Goal: Task Accomplishment & Management: Complete application form

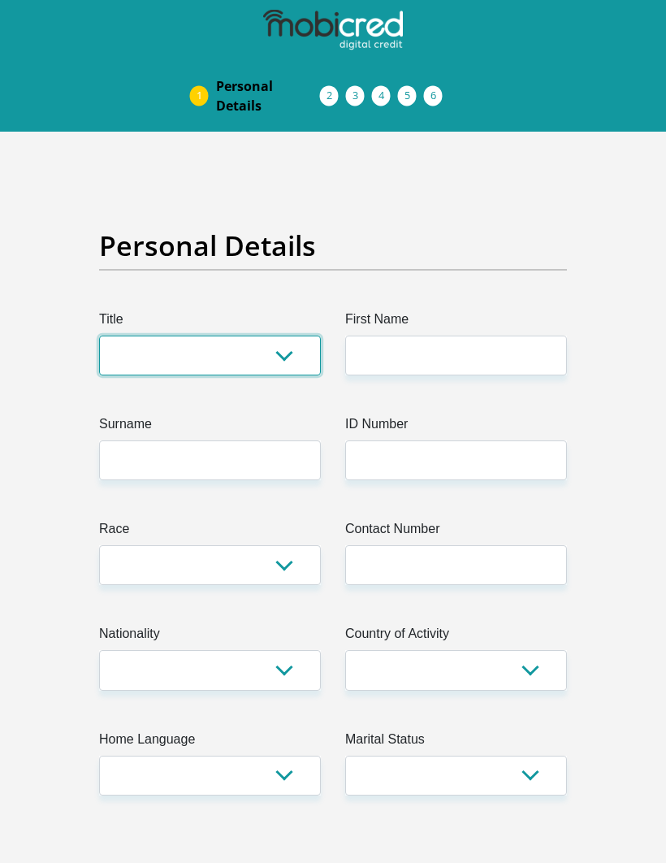
click at [218, 353] on select "Mr Ms Mrs Dr Other" at bounding box center [210, 356] width 222 height 40
select select "Mr"
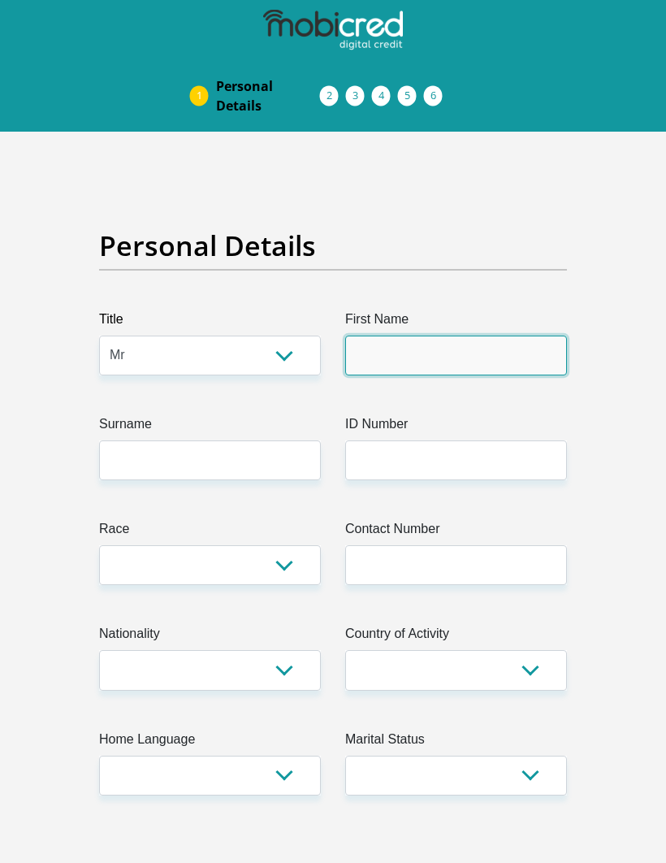
click at [435, 357] on input "First Name" at bounding box center [456, 356] width 222 height 40
type input "Francois"
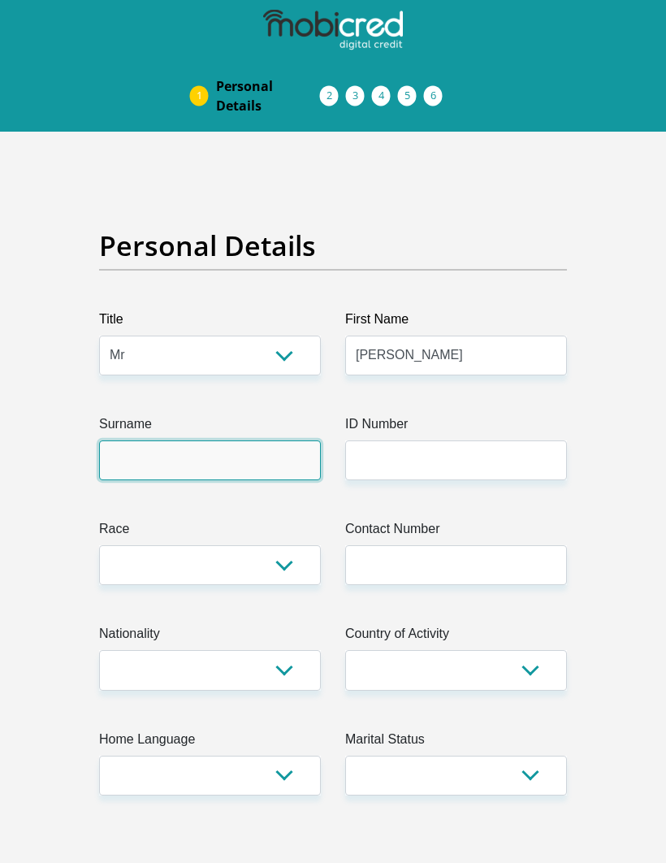
type input "duToit"
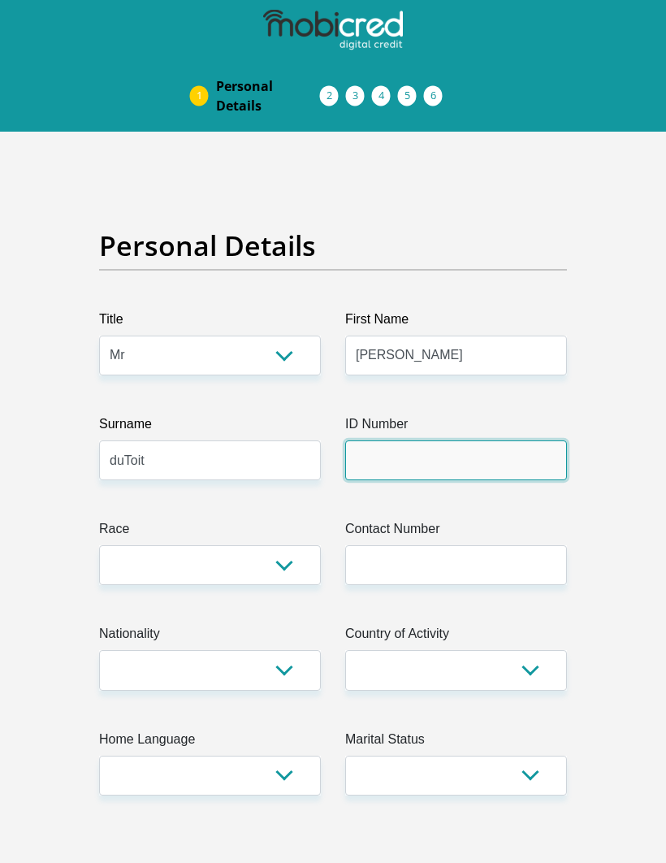
click at [426, 465] on input "ID Number" at bounding box center [456, 460] width 222 height 40
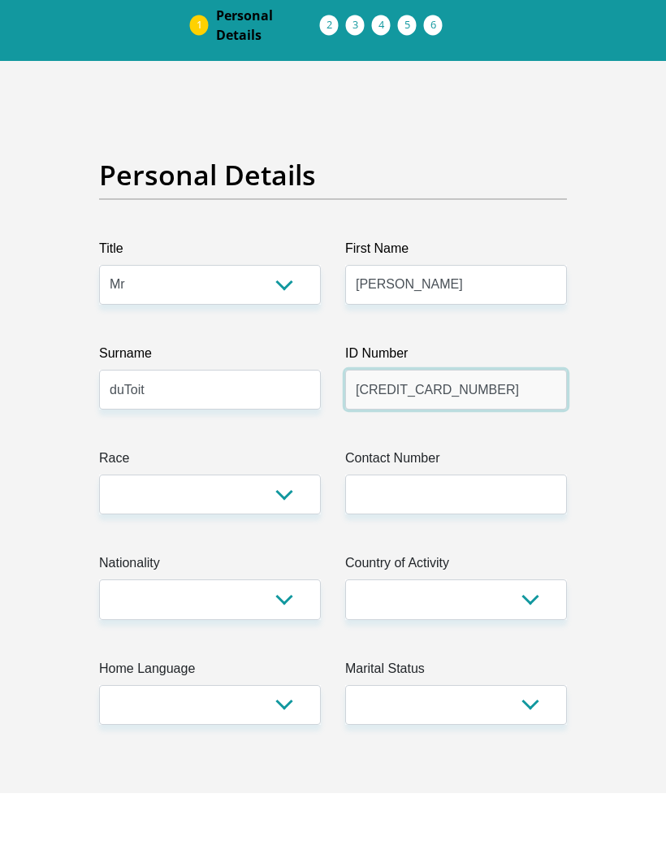
type input "6601255205089"
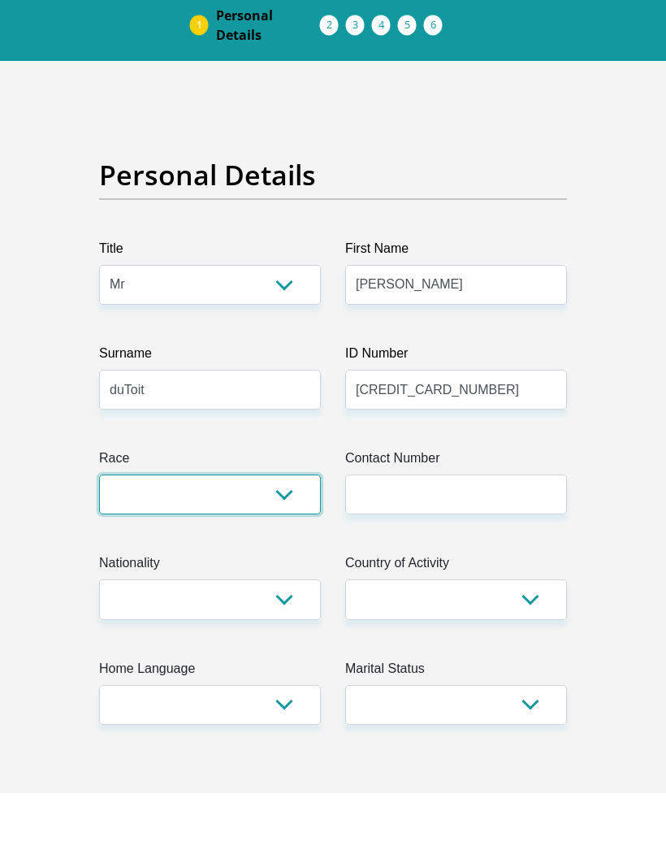
click at [295, 545] on select "Black Coloured Indian White Other" at bounding box center [210, 565] width 222 height 40
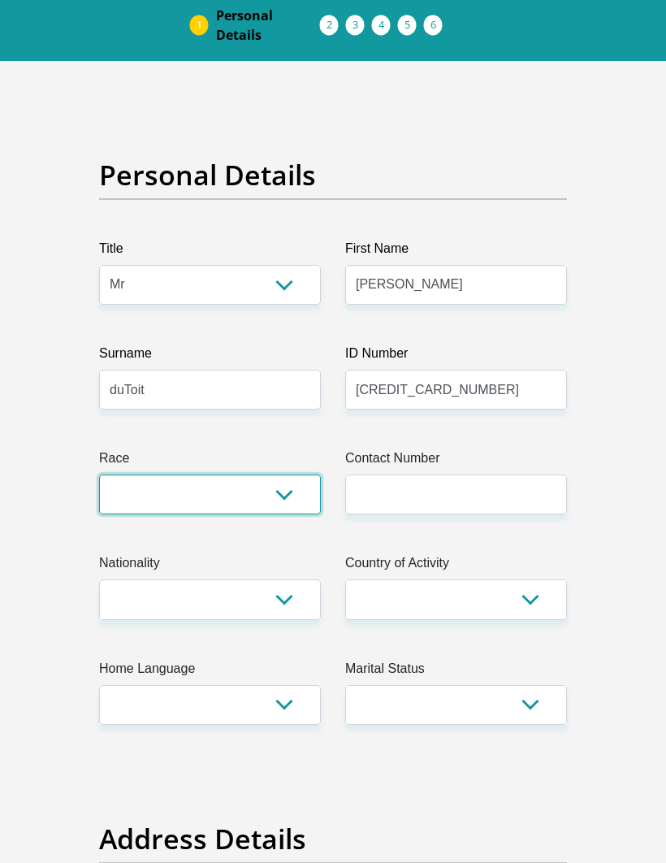
select select "4"
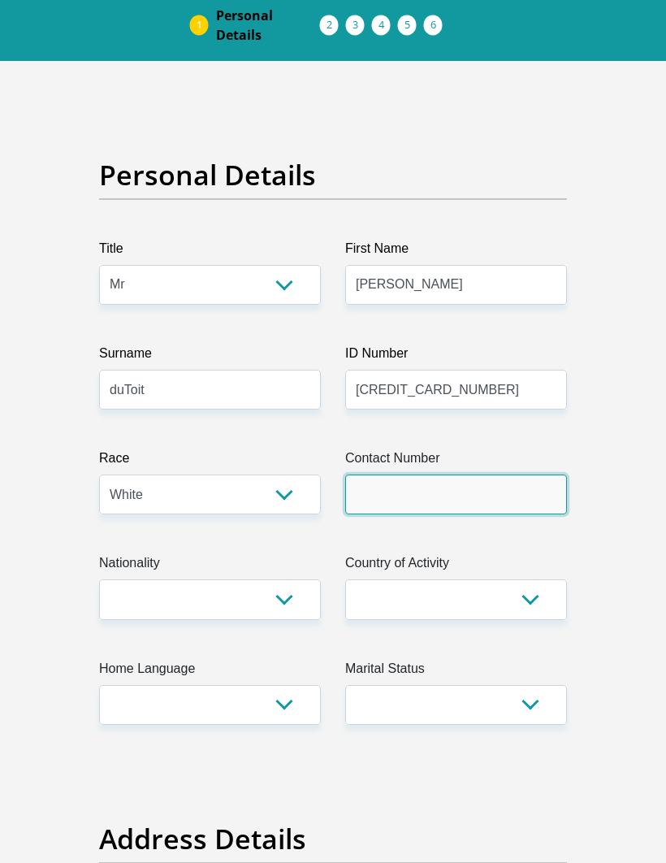
click at [486, 492] on input "Contact Number" at bounding box center [456, 495] width 222 height 40
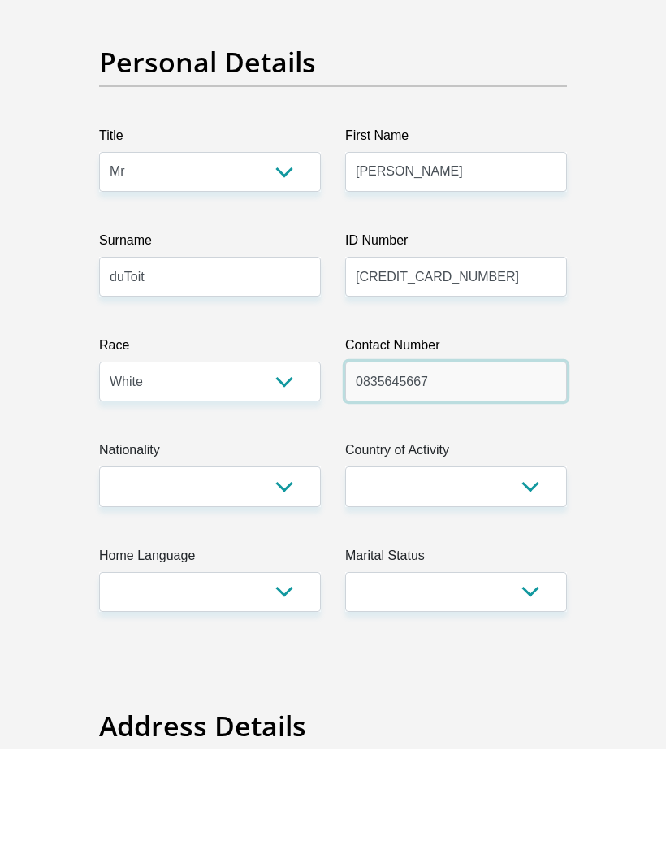
type input "0835645667"
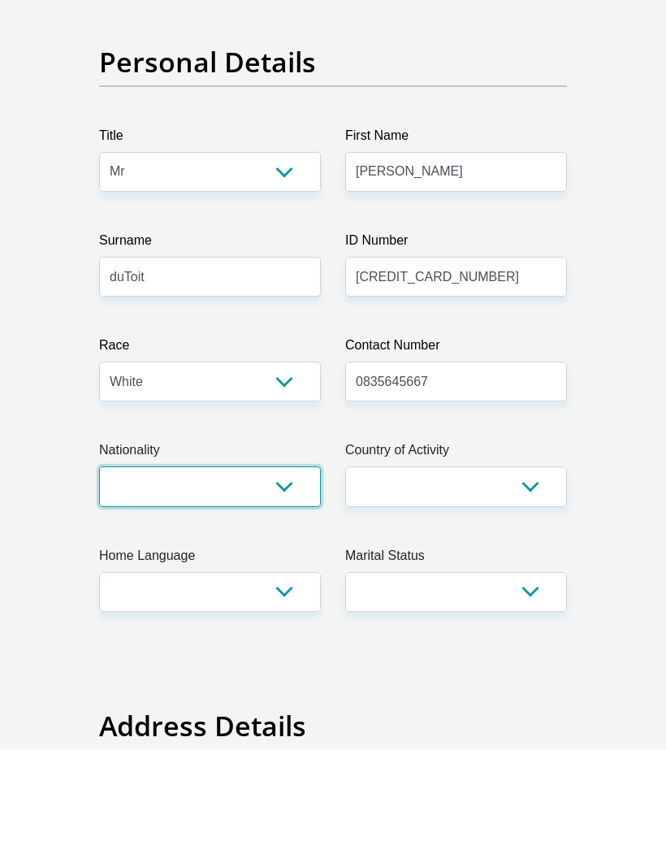
click at [287, 580] on select "South Africa Afghanistan Aland Islands Albania Algeria America Samoa American V…" at bounding box center [210, 600] width 222 height 40
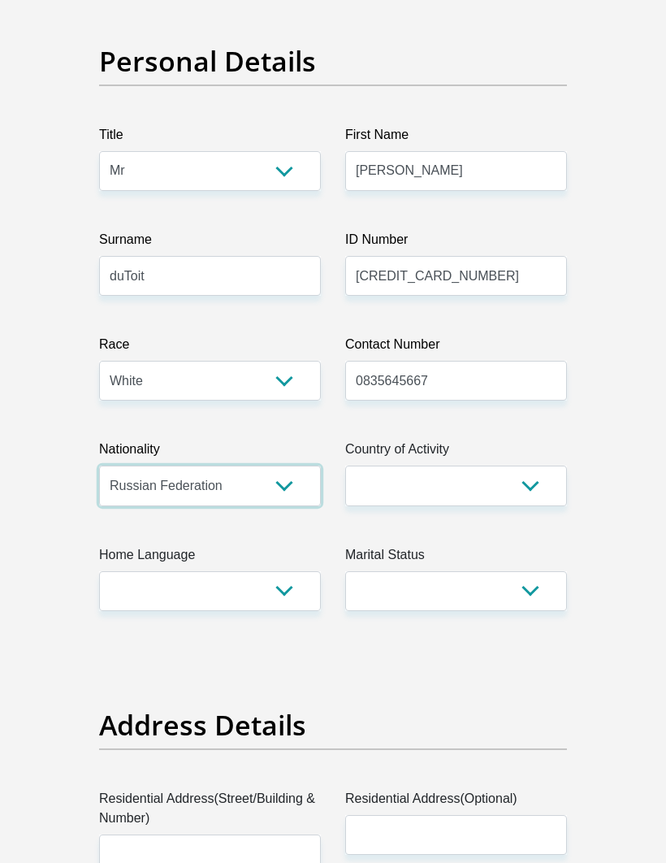
click at [285, 485] on select "South Africa Afghanistan Aland Islands Albania Algeria America Samoa American V…" at bounding box center [210, 486] width 222 height 40
select select "ZAF"
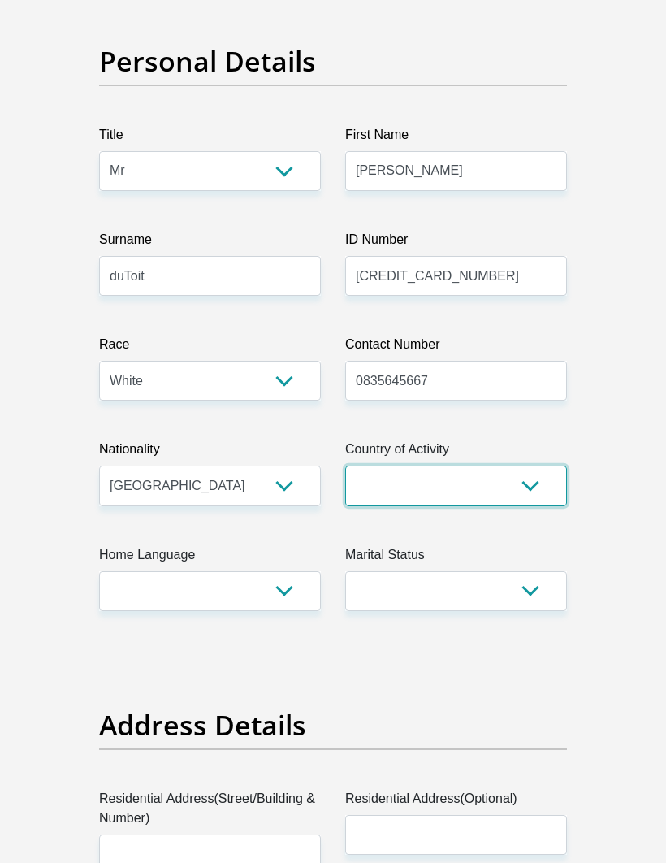
click at [535, 489] on select "South Africa Afghanistan Aland Islands Albania Algeria America Samoa American V…" at bounding box center [456, 486] width 222 height 40
select select "ZAF"
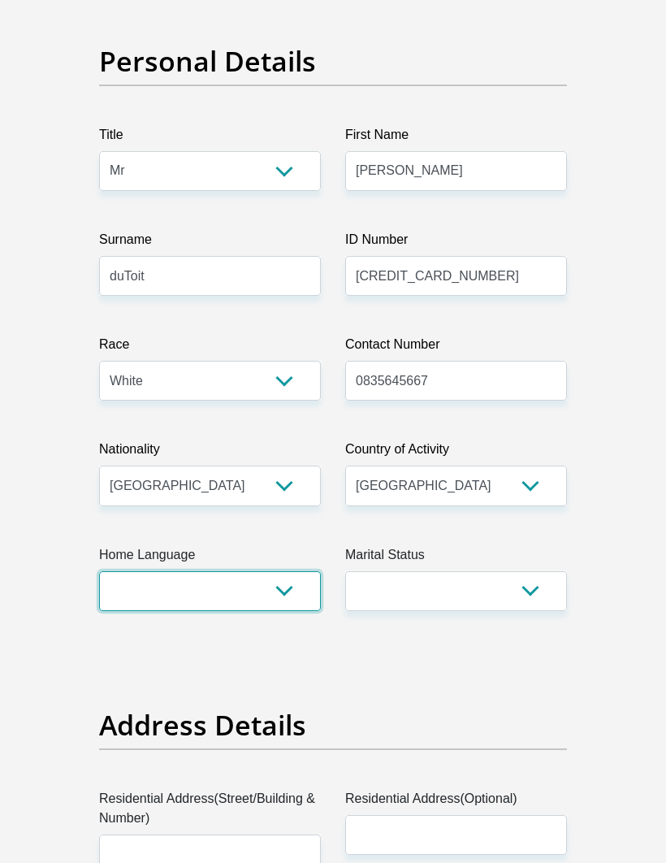
click at [290, 584] on select "Afrikaans English Sepedi South Ndebele Southern Sotho Swati Tsonga Tswana Venda…" at bounding box center [210, 591] width 222 height 40
select select "afr"
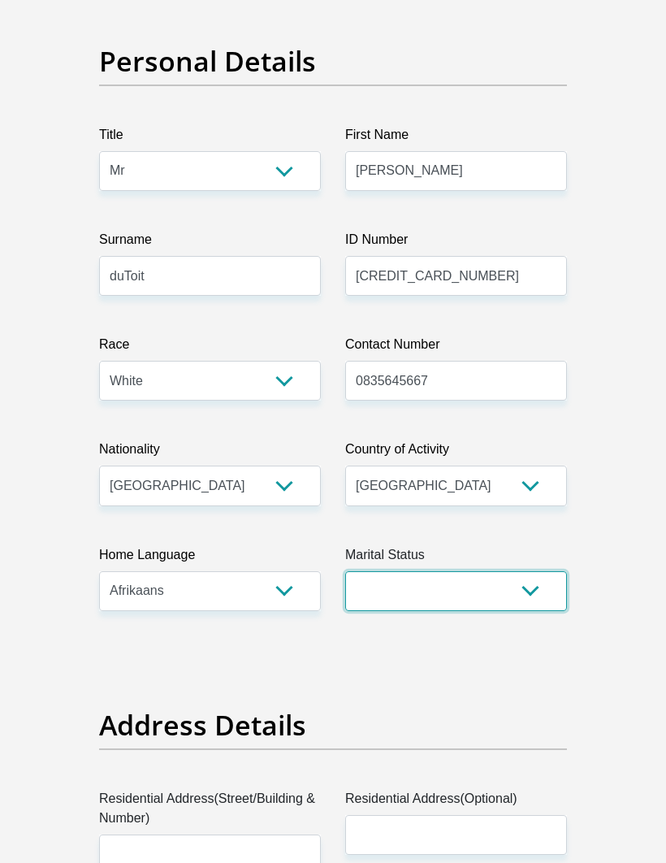
click at [536, 591] on select "Married ANC Single Divorced Widowed Married COP or Customary Law" at bounding box center [456, 591] width 222 height 40
select select "2"
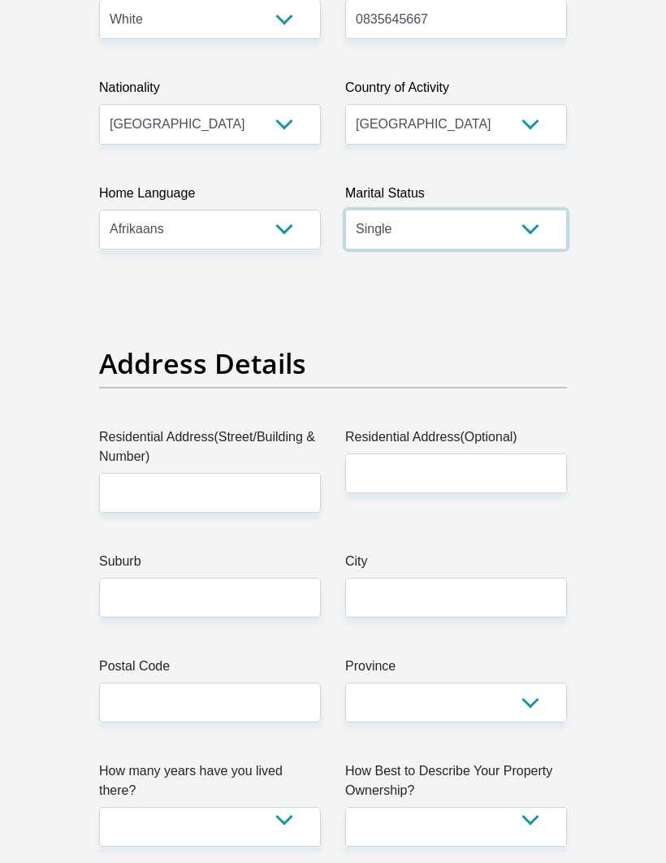
scroll to position [567, 0]
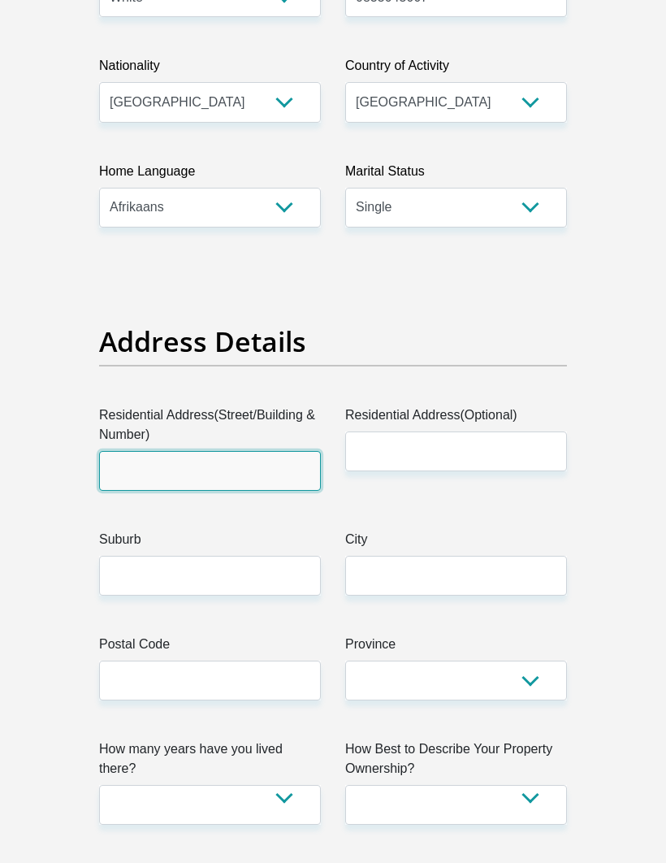
click at [219, 478] on input "Residential Address(Street/Building & Number)" at bounding box center [210, 472] width 222 height 40
type input "100 2de Straat"
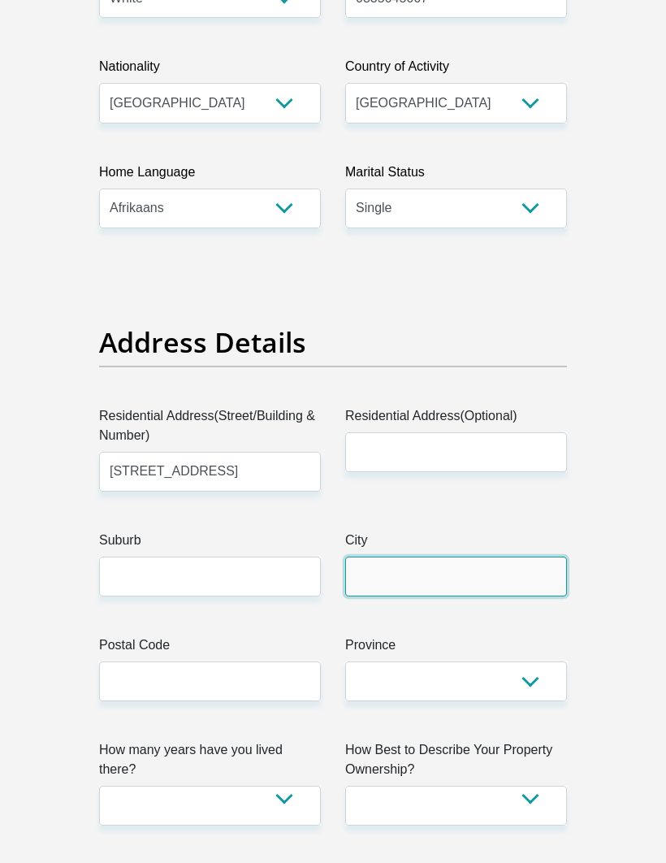
type input "Krugersdorp"
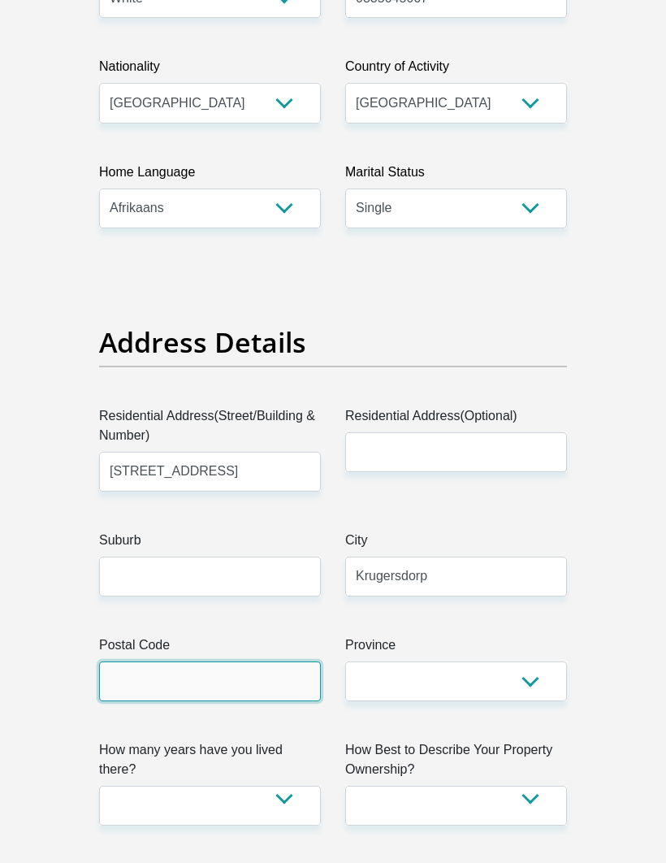
type input "1739"
select select "Gauteng"
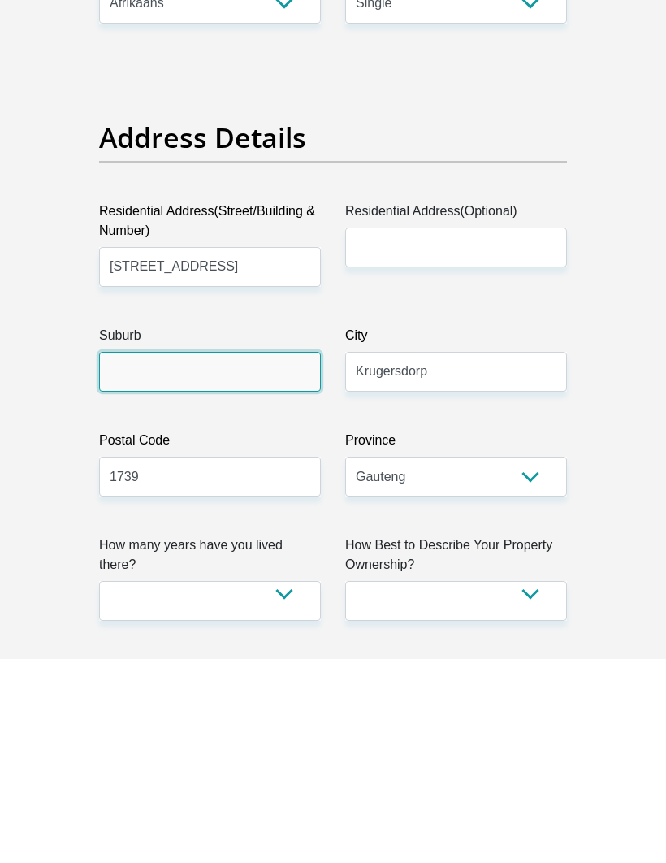
click at [175, 557] on input "Suburb" at bounding box center [210, 577] width 222 height 40
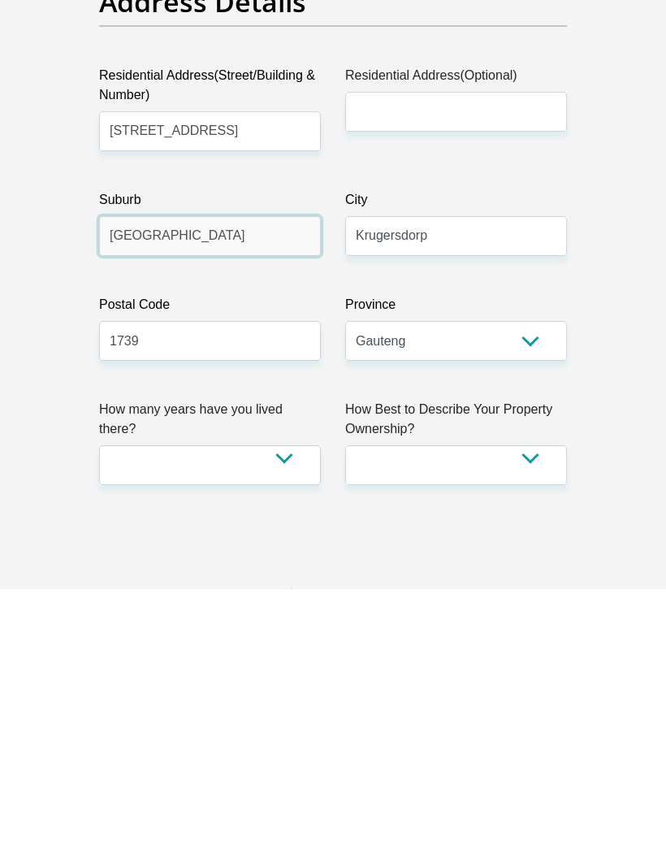
scroll to position [640, 0]
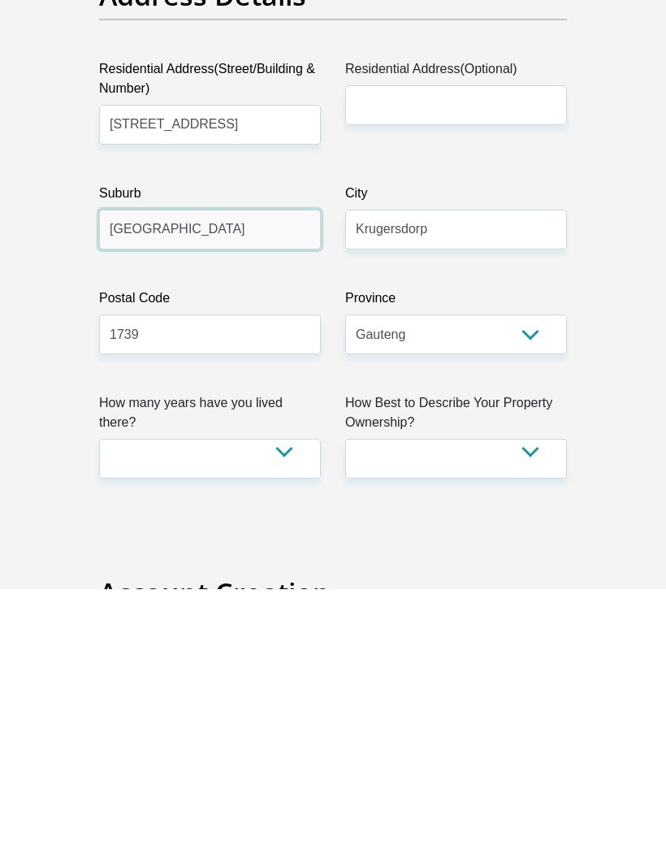
type input "Krugersdorp North"
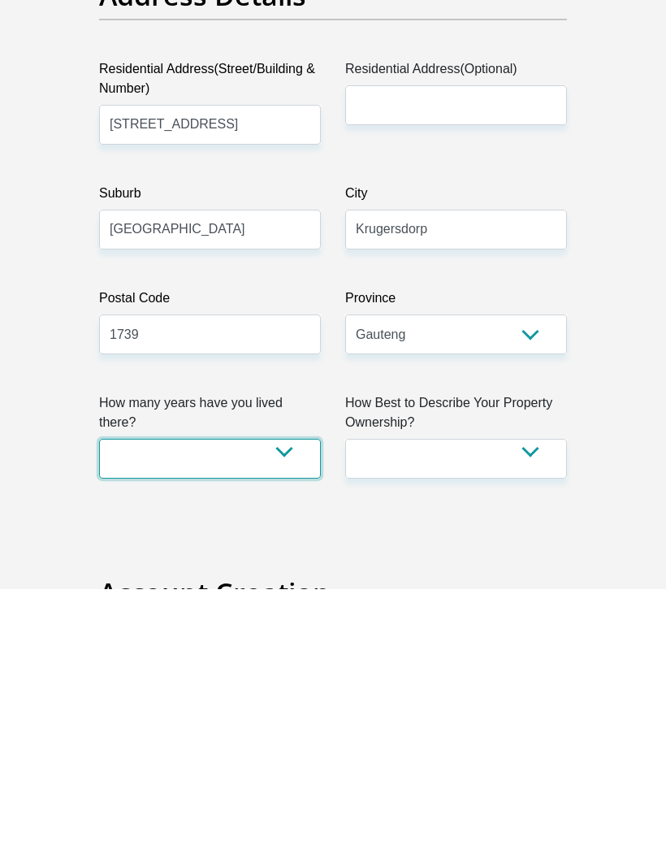
click at [290, 713] on select "less than 1 year 1-3 years 3-5 years 5+ years" at bounding box center [210, 733] width 222 height 40
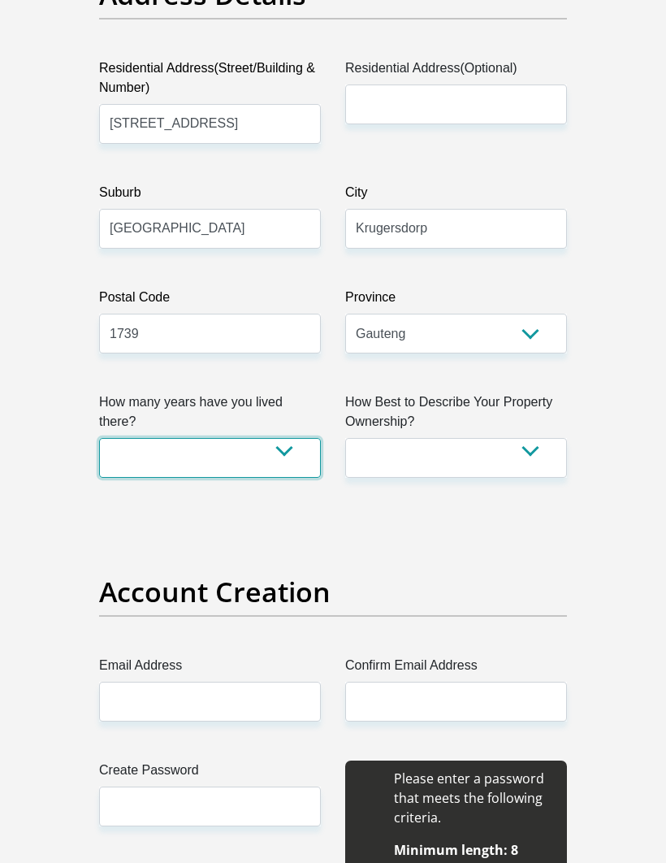
select select "5"
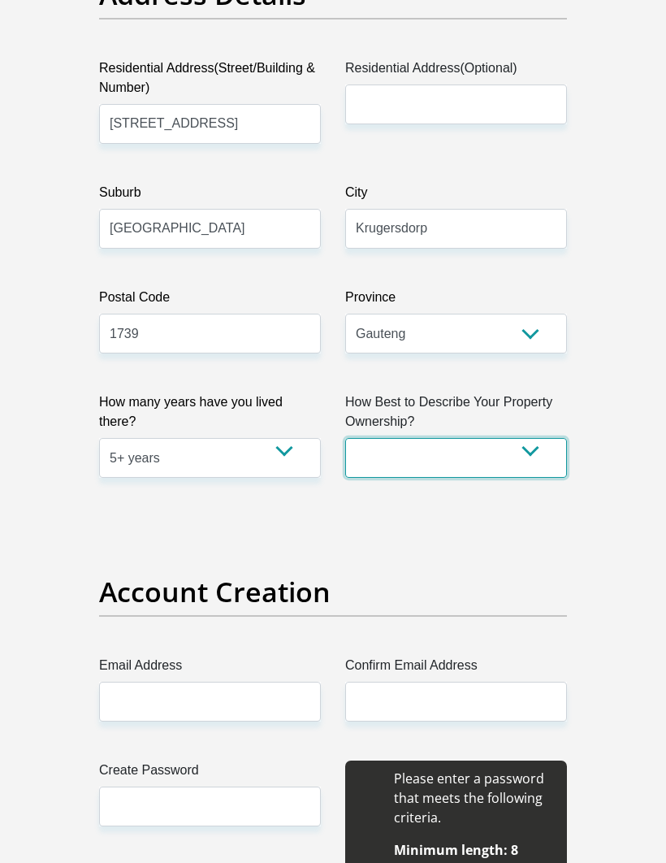
click at [541, 464] on select "Owned Rented Family Owned Company Dwelling" at bounding box center [456, 458] width 222 height 40
select select "Owned"
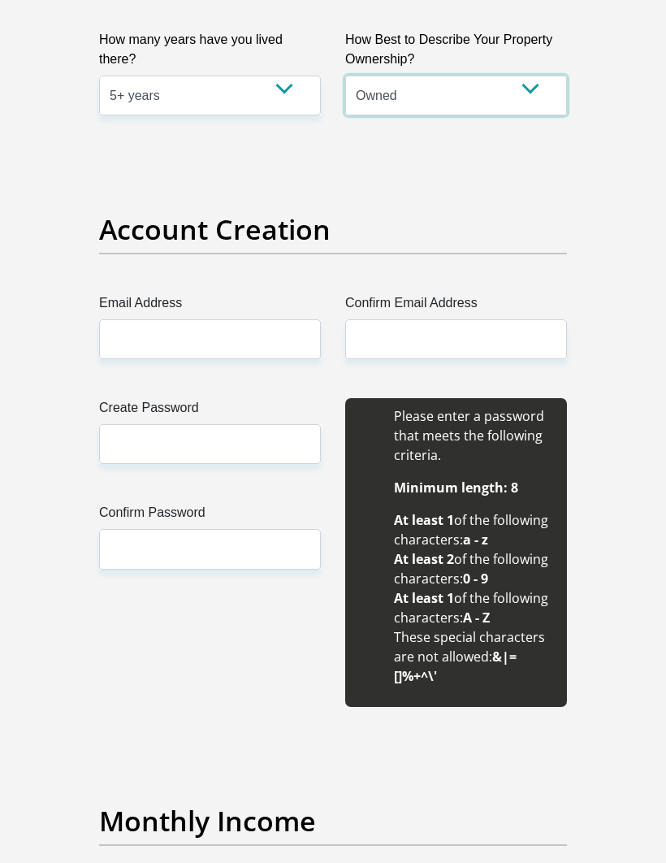
scroll to position [1279, 0]
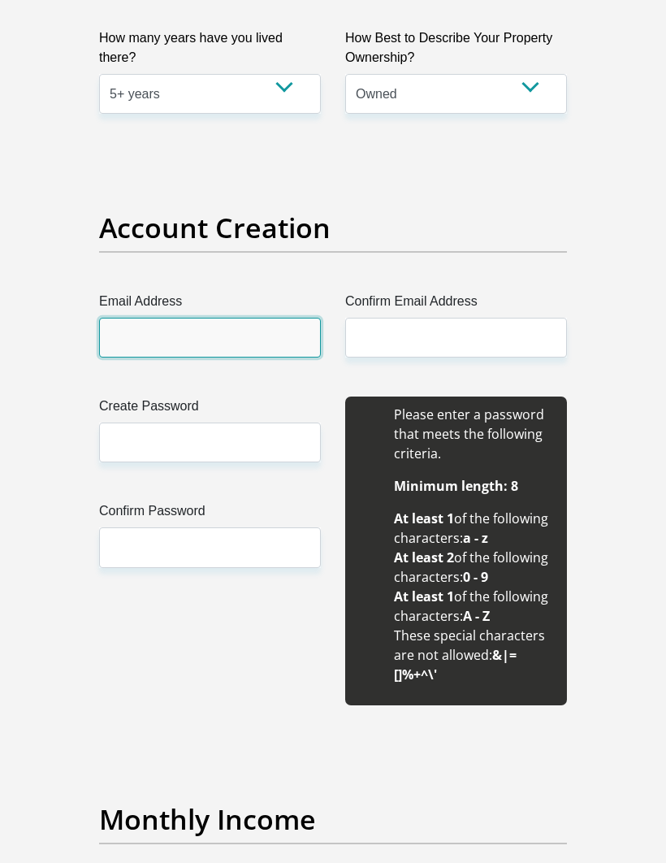
click at [204, 336] on input "Email Address" at bounding box center [210, 338] width 222 height 40
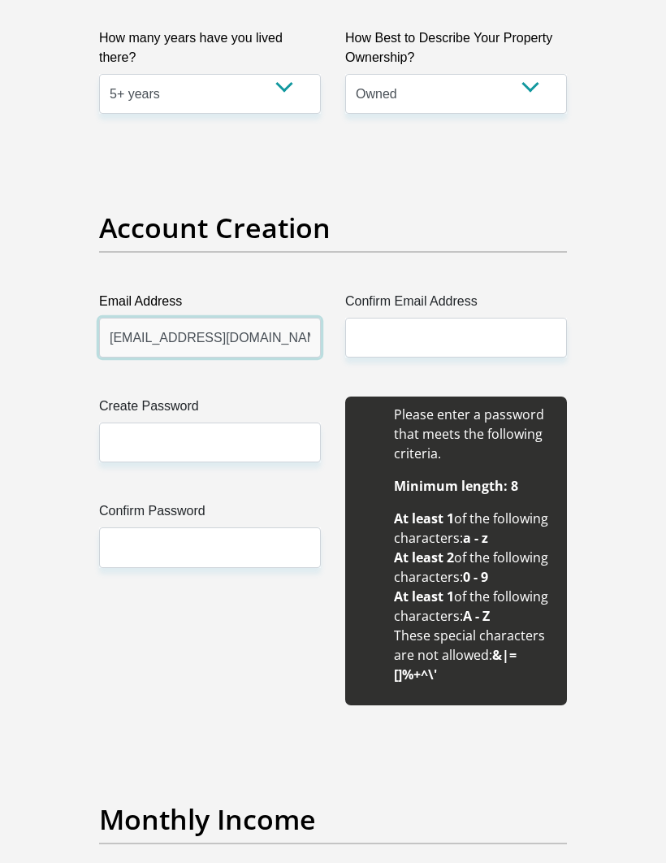
type input "info@adcomsa.com"
click at [420, 346] on input "Confirm Email Address" at bounding box center [456, 338] width 222 height 40
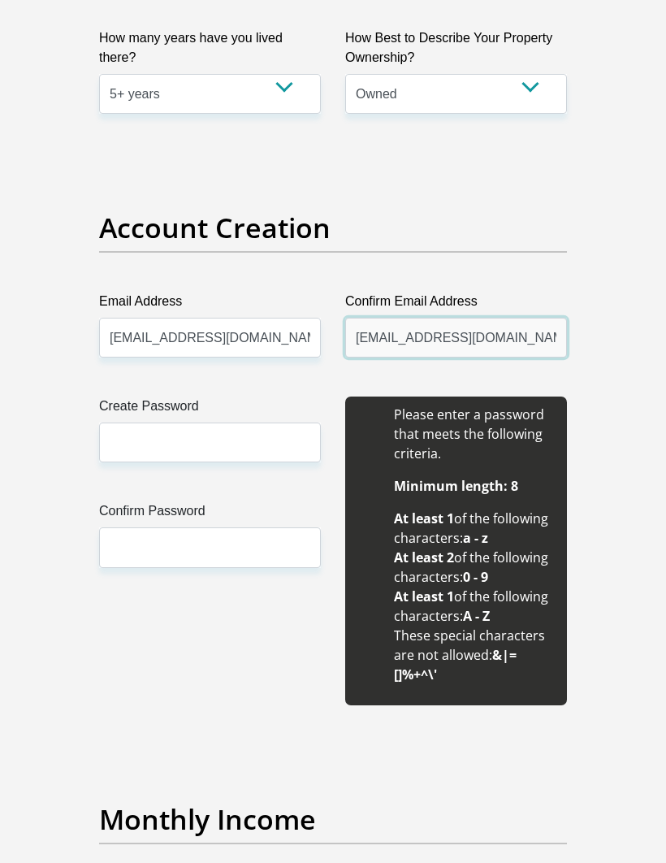
type input "info@adcomsa.com"
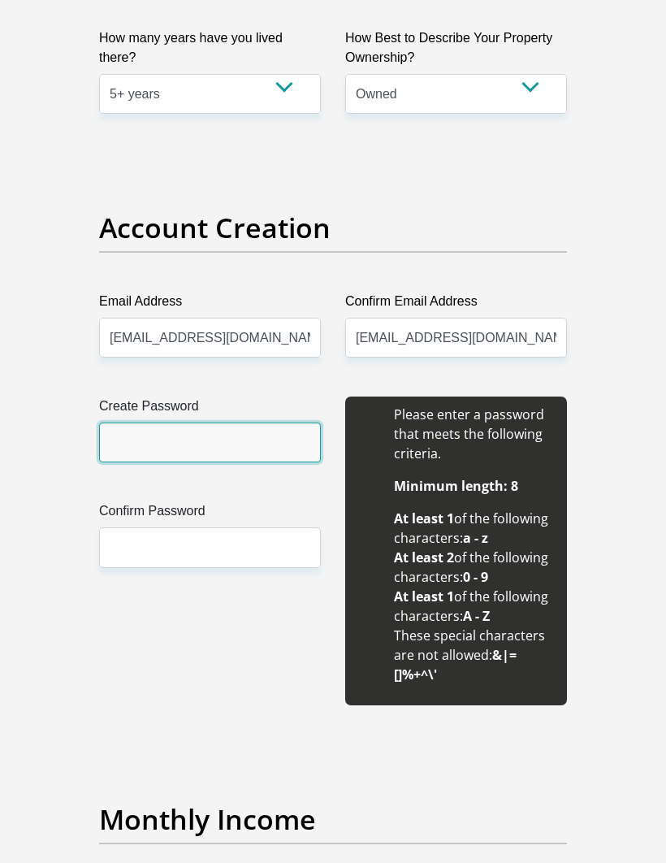
click at [210, 444] on input "Create Password" at bounding box center [210, 443] width 222 height 40
type input "Hannelie1@9"
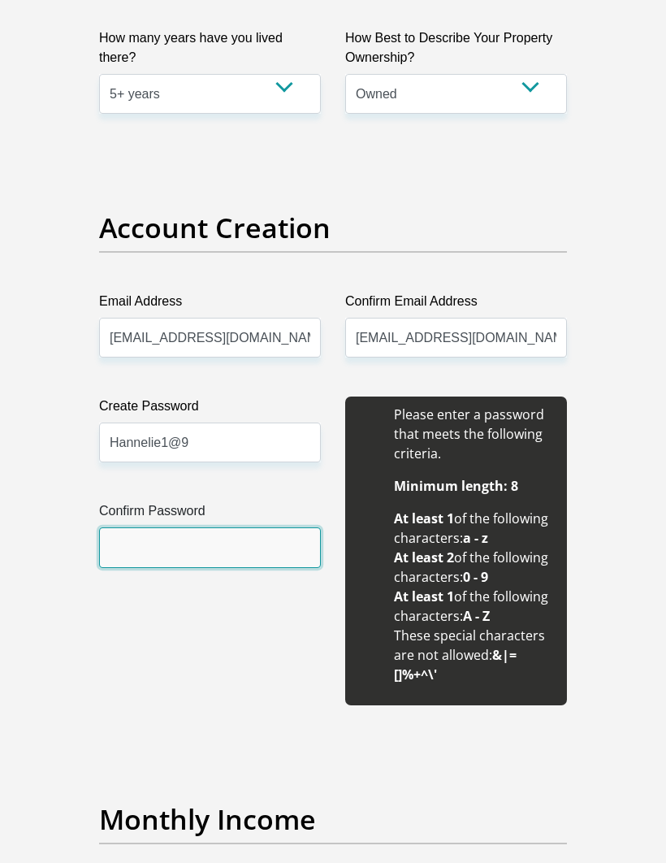
click at [226, 543] on input "Confirm Password" at bounding box center [210, 547] width 222 height 40
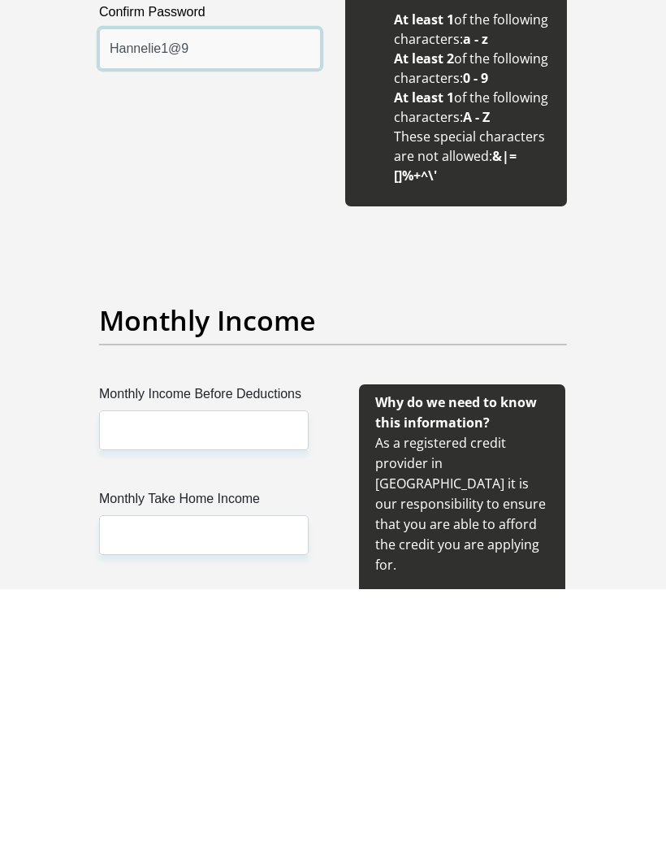
scroll to position [1516, 0]
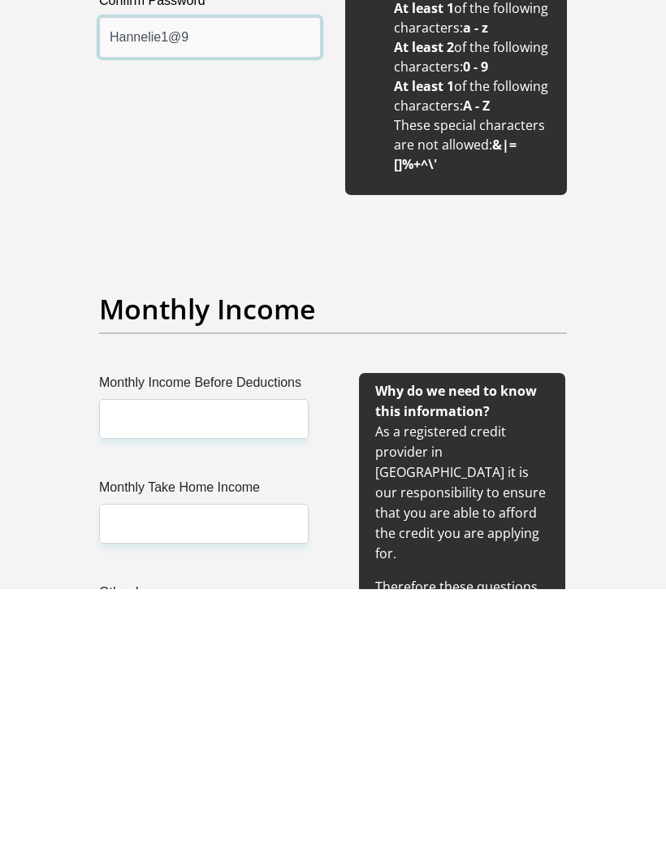
type input "Hannelie1@9"
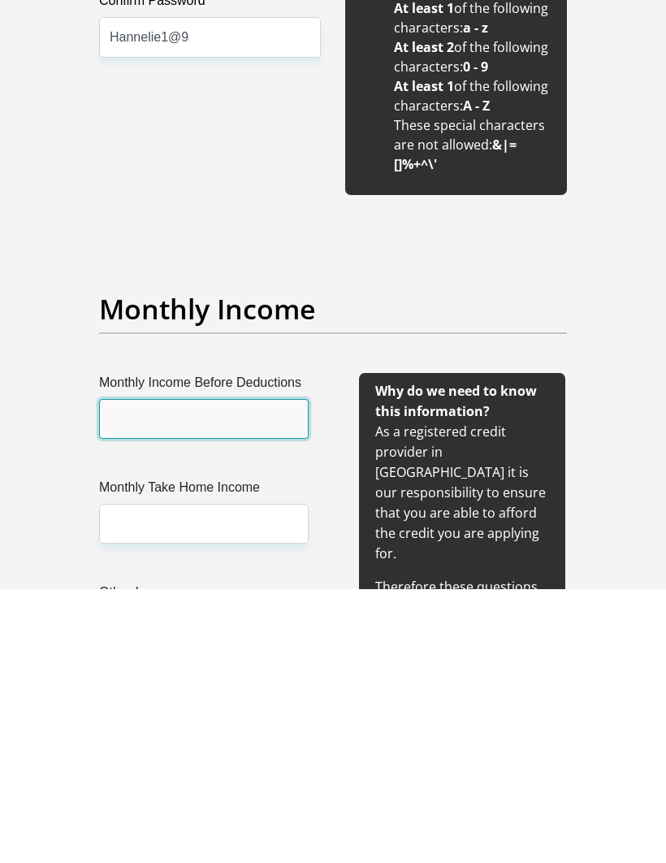
click at [206, 673] on input "Monthly Income Before Deductions" at bounding box center [204, 693] width 210 height 40
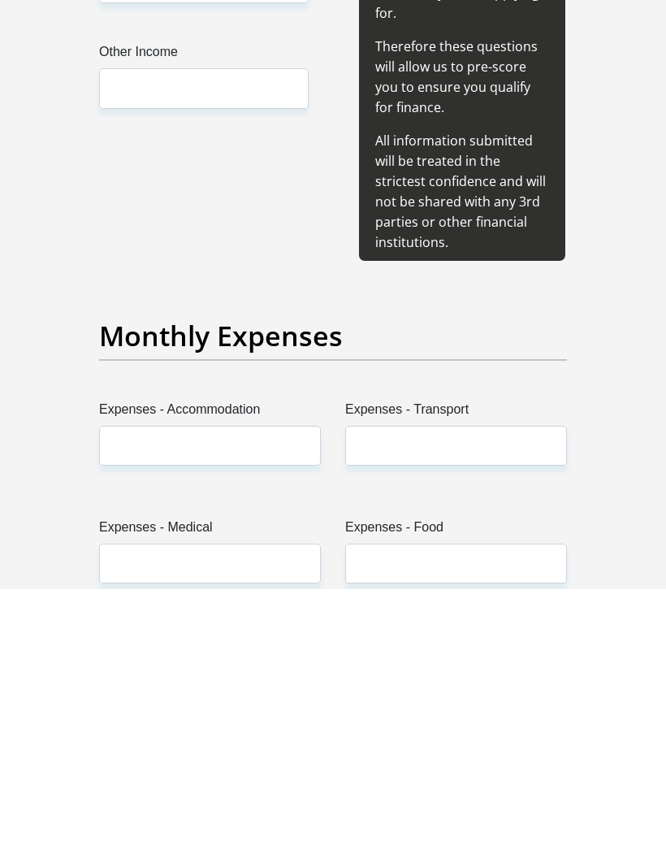
scroll to position [2119, 0]
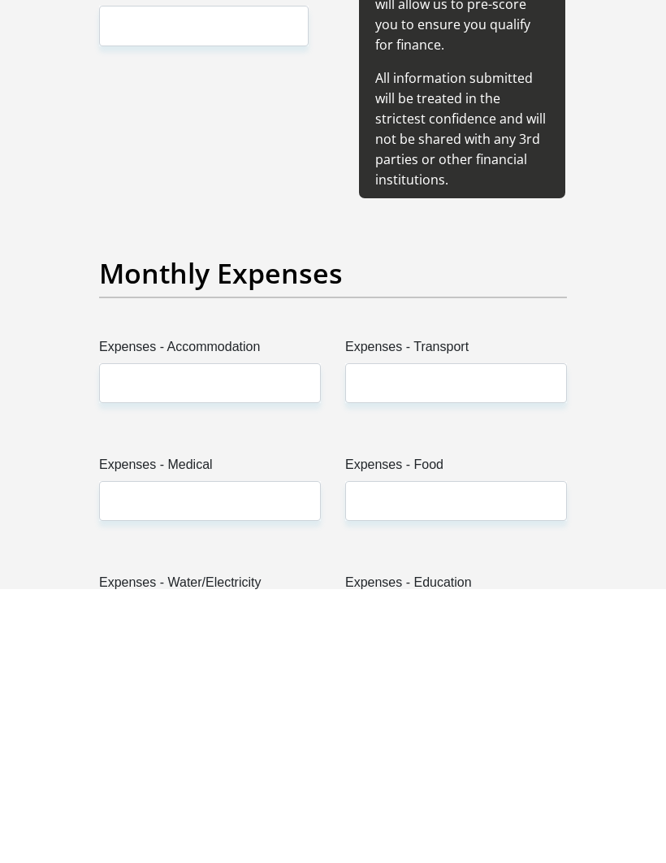
type input "50000"
click at [215, 637] on input "Expenses - Accommodation" at bounding box center [210, 657] width 222 height 40
click at [406, 637] on input "Expenses - Transport" at bounding box center [456, 657] width 222 height 40
type input "4000"
click at [236, 755] on input "Expenses - Medical" at bounding box center [210, 775] width 222 height 40
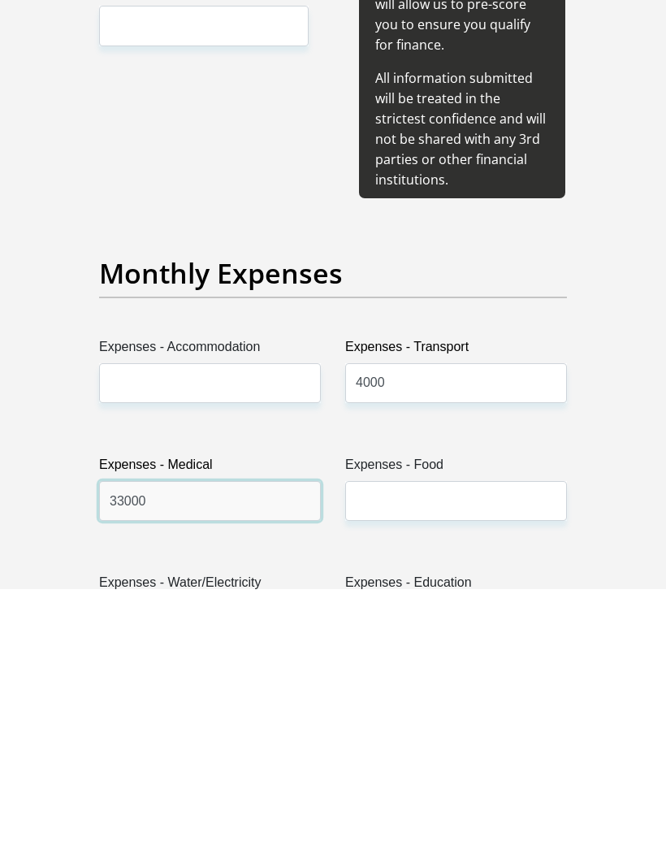
type input "33000"
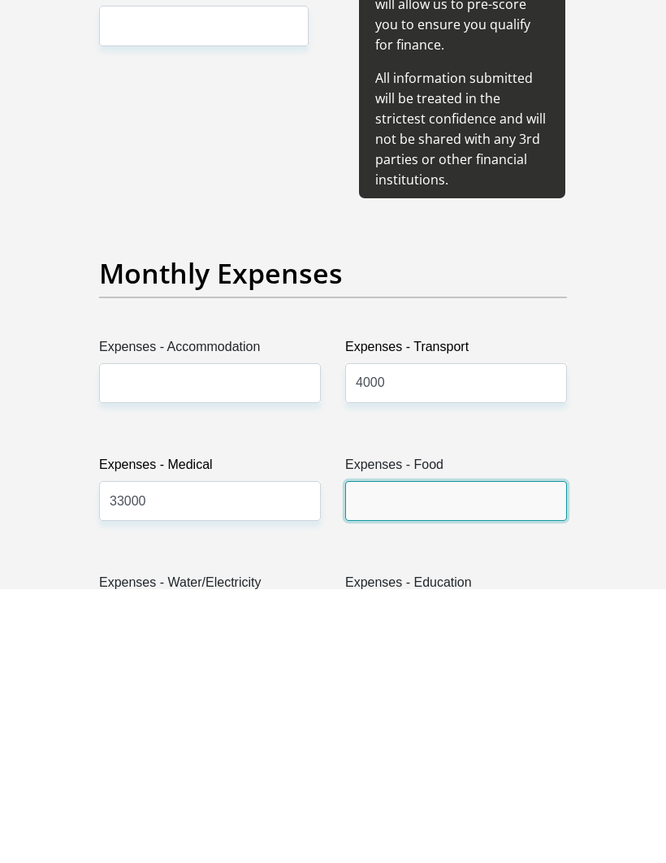
click at [434, 755] on input "Expenses - Food" at bounding box center [456, 775] width 222 height 40
type input "3000"
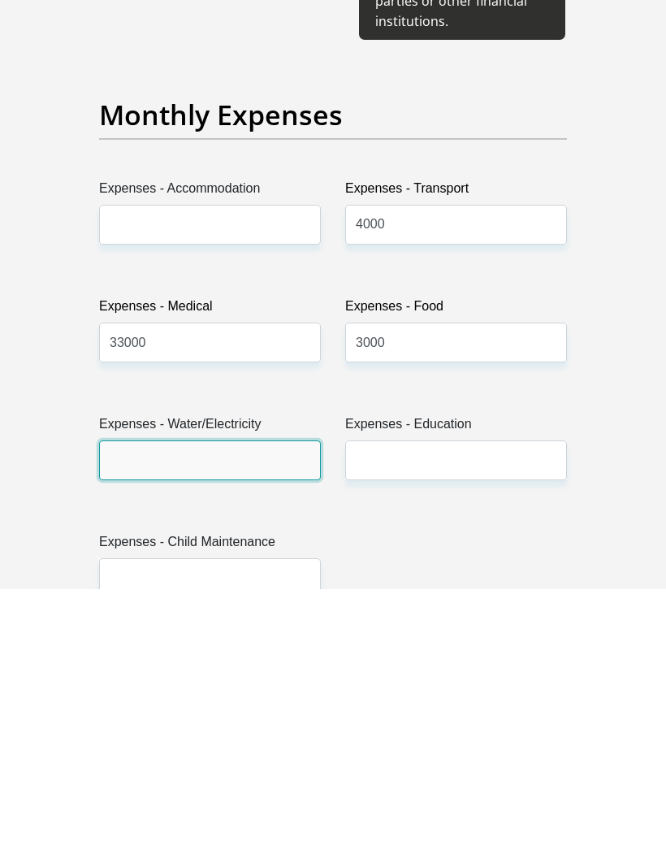
scroll to position [2281, 0]
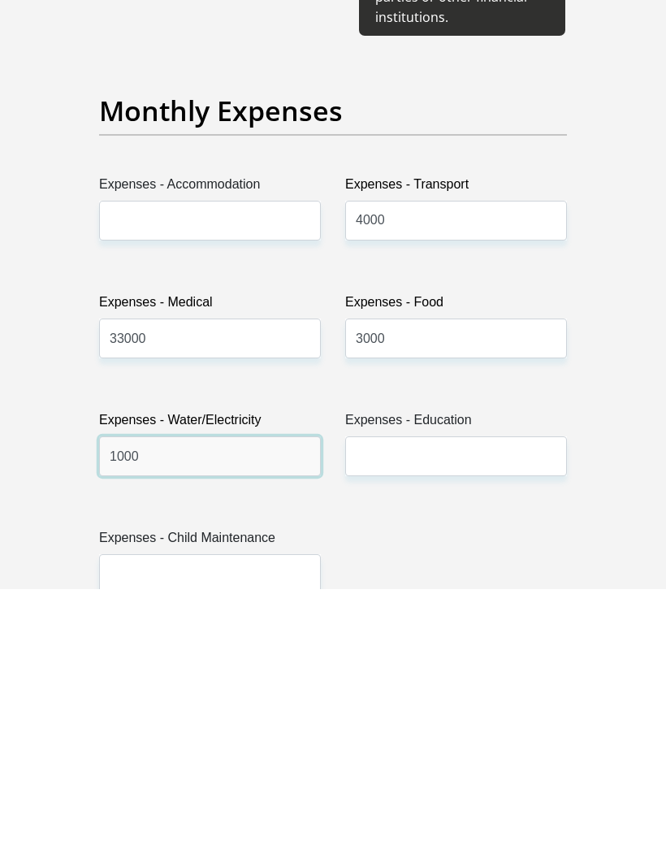
type input "1000"
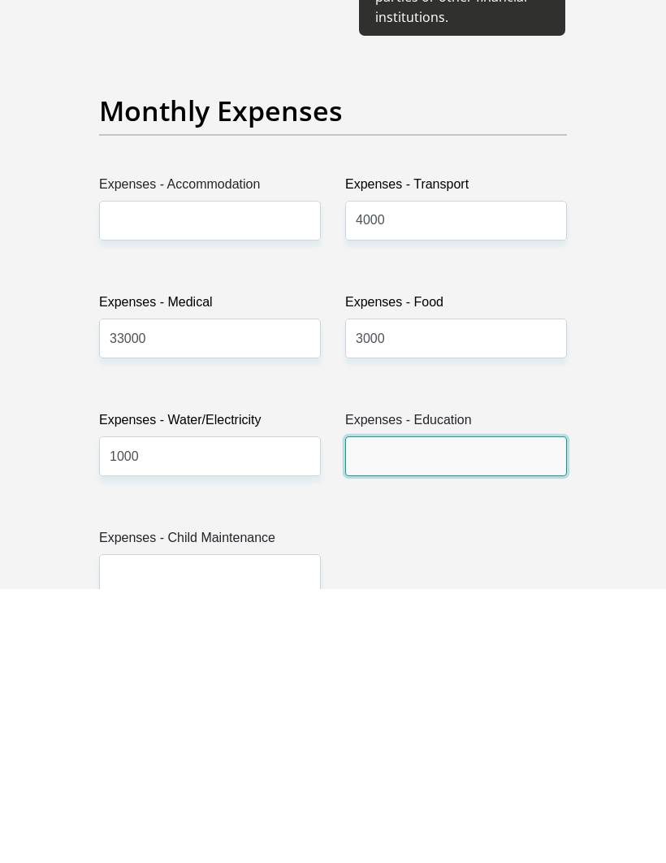
click at [441, 710] on input "Expenses - Education" at bounding box center [456, 730] width 222 height 40
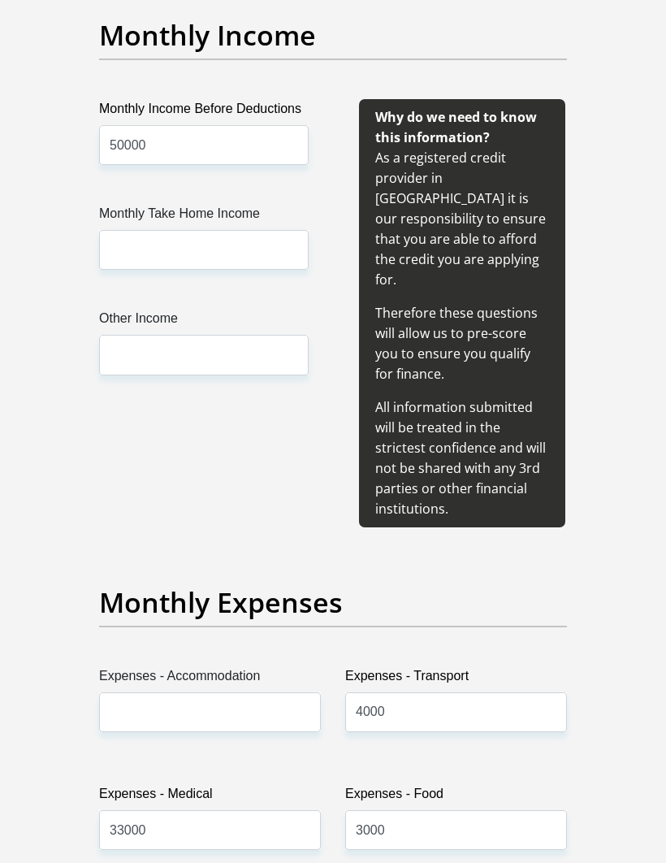
scroll to position [1984, 0]
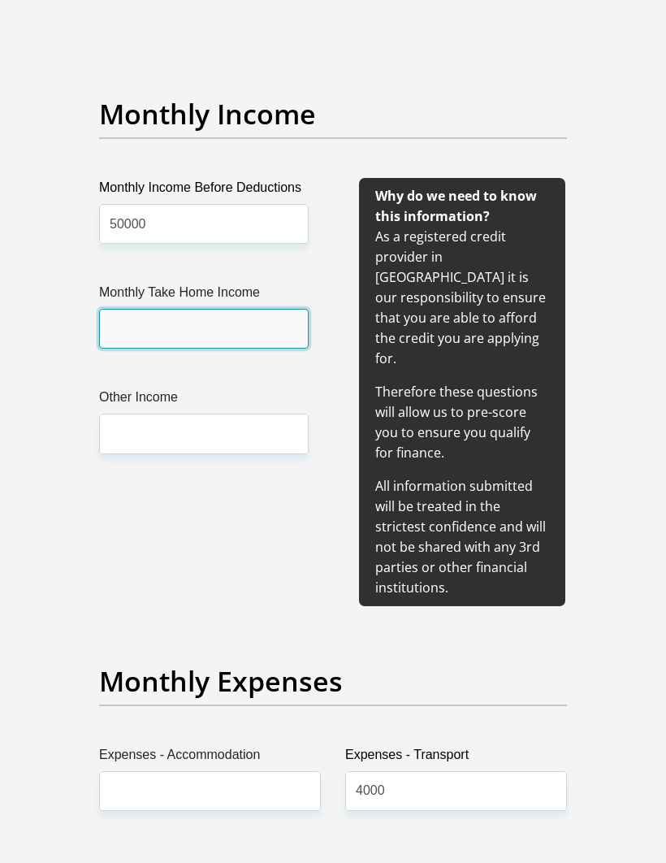
click at [184, 336] on input "Monthly Take Home Income" at bounding box center [204, 329] width 210 height 40
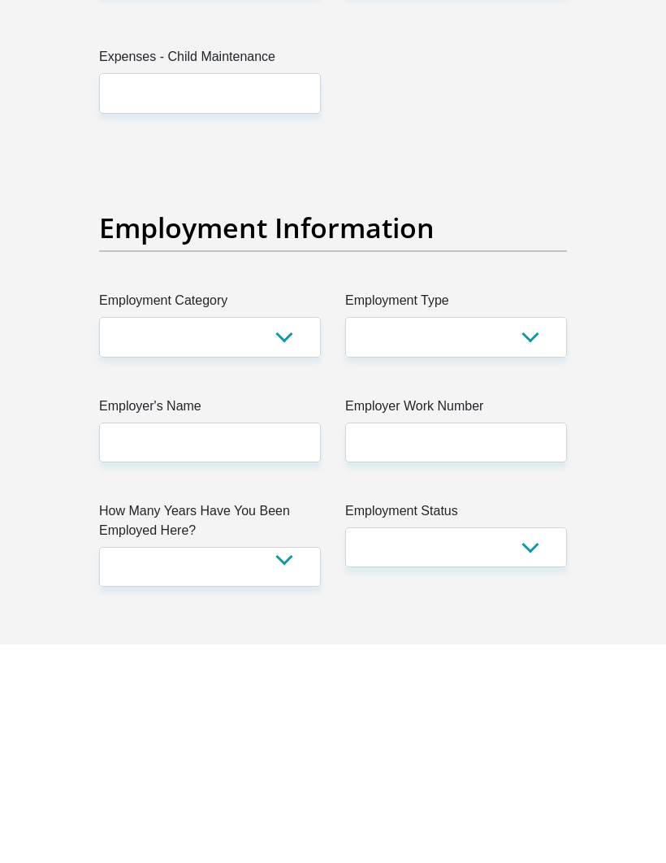
type input "28000"
click at [287, 536] on select "AGRICULTURE ALCOHOL & TOBACCO CONSTRUCTION MATERIALS METALLURGY EQUIPMENT FOR R…" at bounding box center [210, 556] width 222 height 40
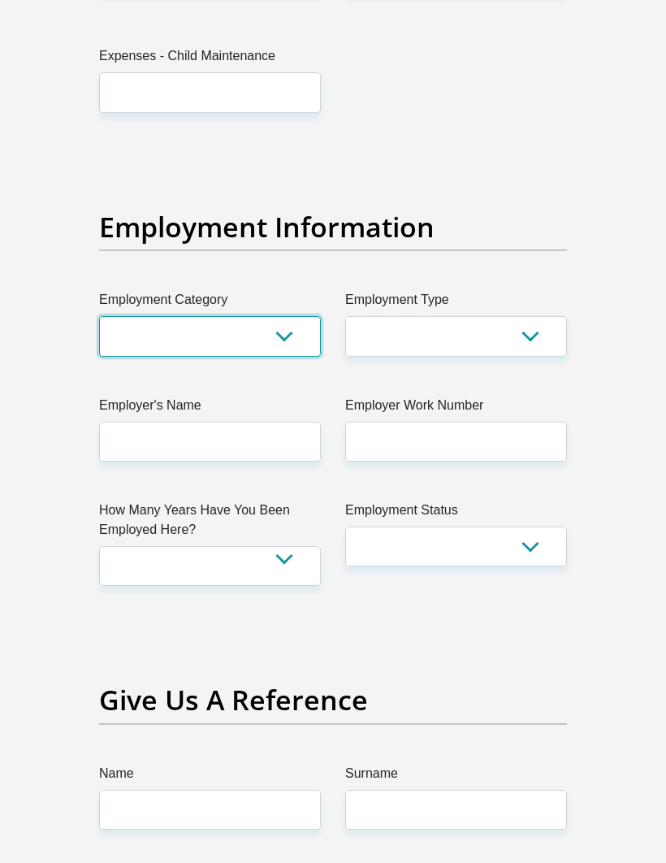
select select "14"
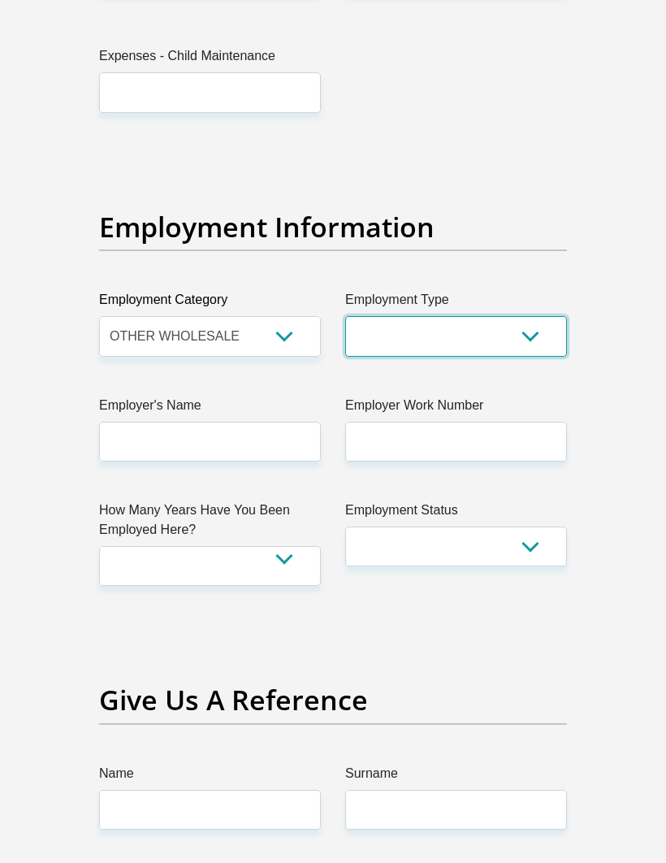
click at [526, 316] on select "College/Lecturer Craft Seller Creative Driver Executive Farmer Forces - Non Com…" at bounding box center [456, 336] width 222 height 40
select select "Self-Employed"
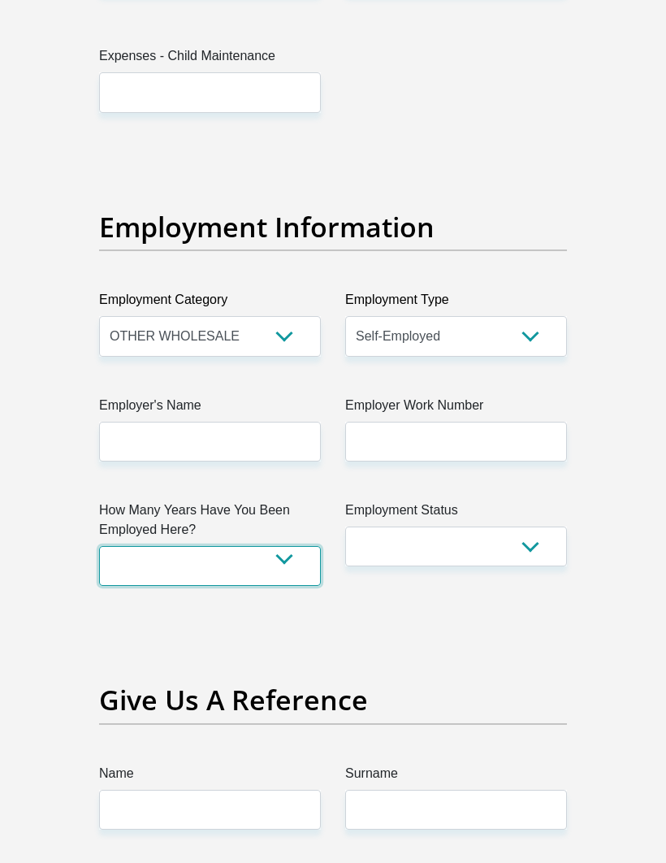
click at [284, 546] on select "less than 1 year 1-3 years 3-5 years 5+ years" at bounding box center [210, 566] width 222 height 40
select select "60"
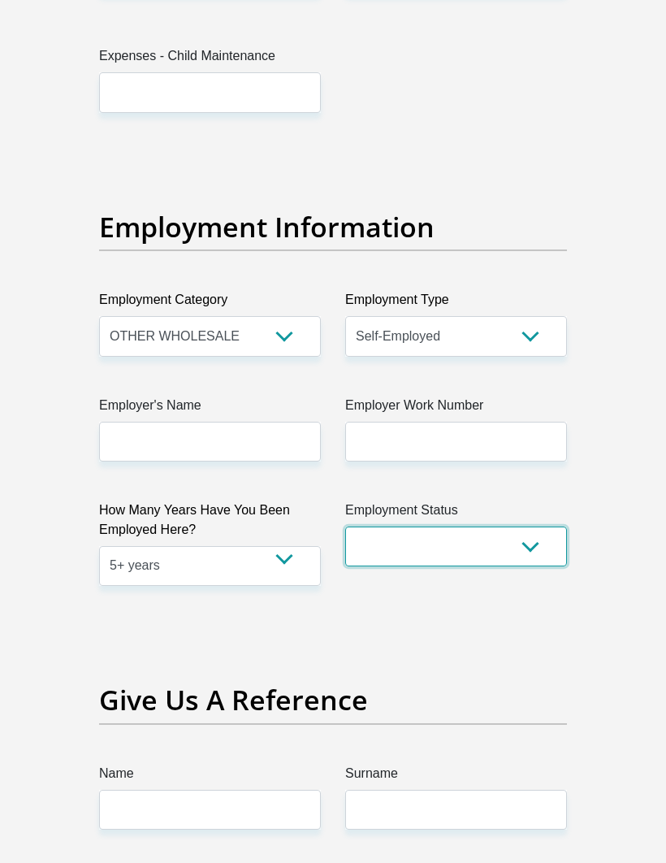
click at [526, 527] on select "Permanent/Full-time Part-time/Casual Contract Worker Self-Employed Housewife Re…" at bounding box center [456, 547] width 222 height 40
select select "4"
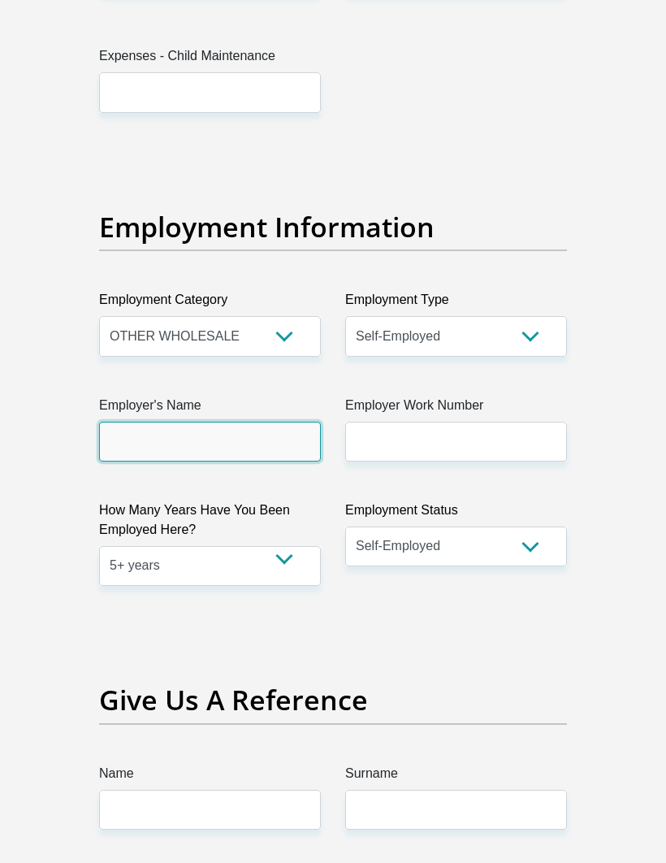
click at [185, 422] on input "Employer's Name" at bounding box center [210, 442] width 222 height 40
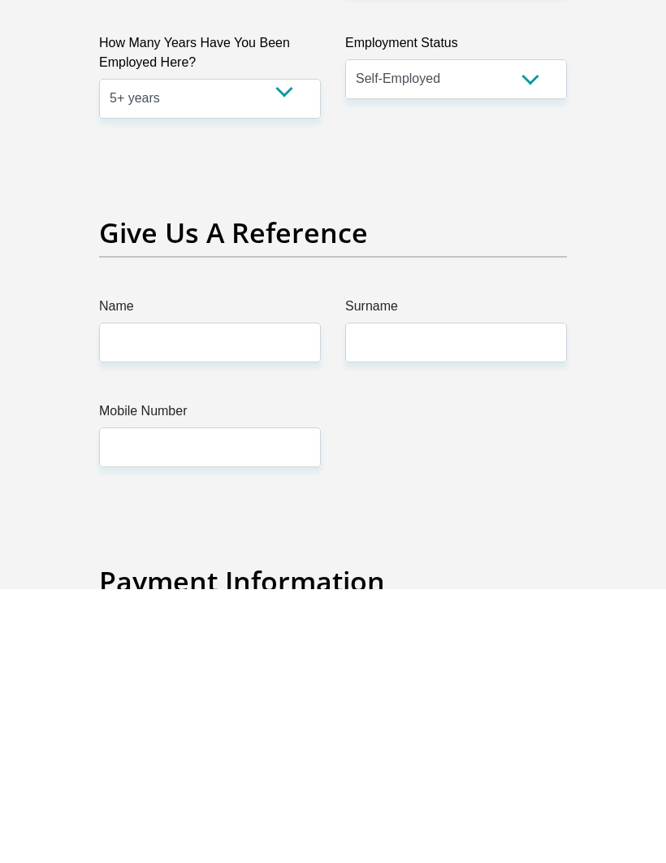
scroll to position [3231, 0]
type input "Adcom"
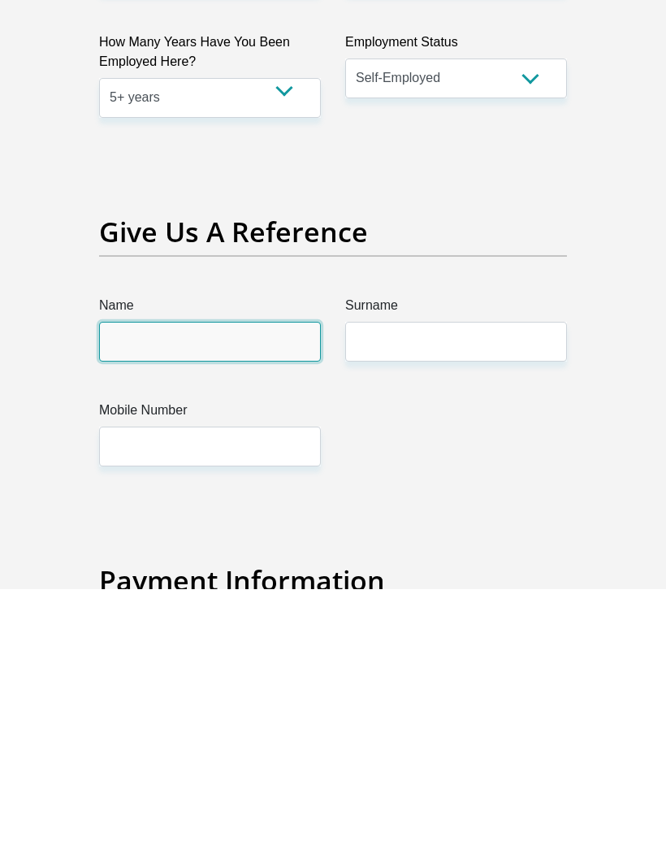
click at [155, 596] on input "Name" at bounding box center [210, 616] width 222 height 40
type input "Joe"
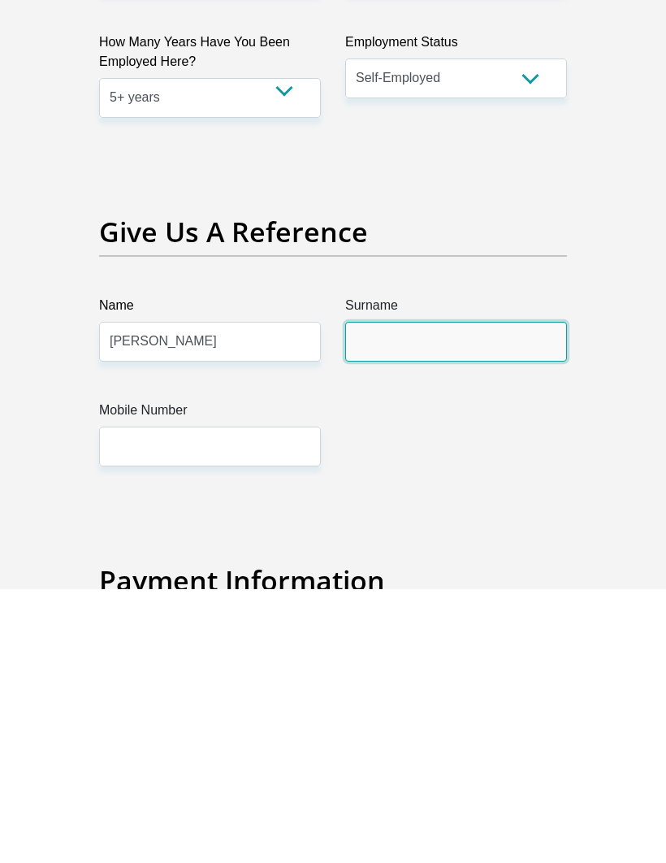
click at [406, 596] on input "Surname" at bounding box center [456, 616] width 222 height 40
type input "Seidl"
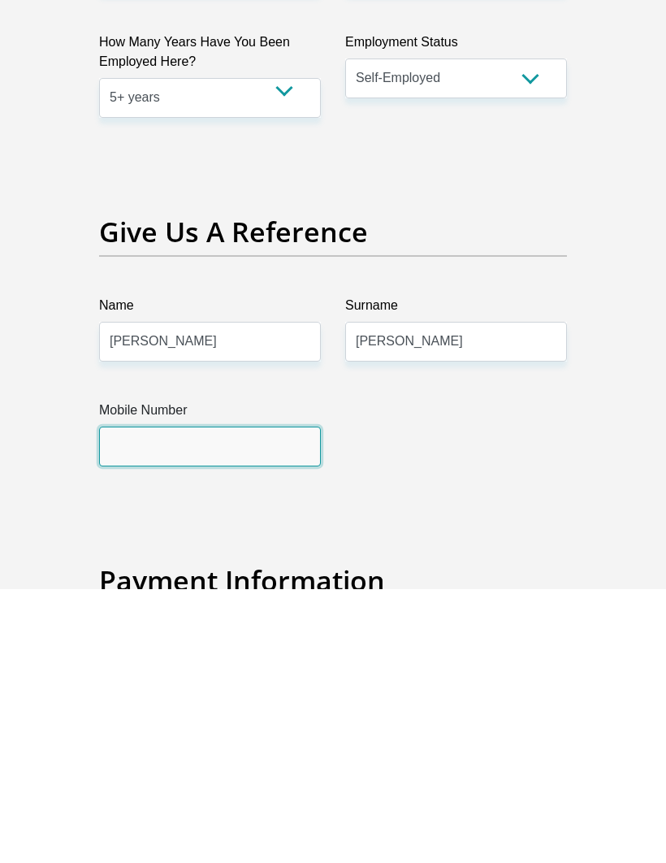
click at [223, 700] on input "Mobile Number" at bounding box center [210, 720] width 222 height 40
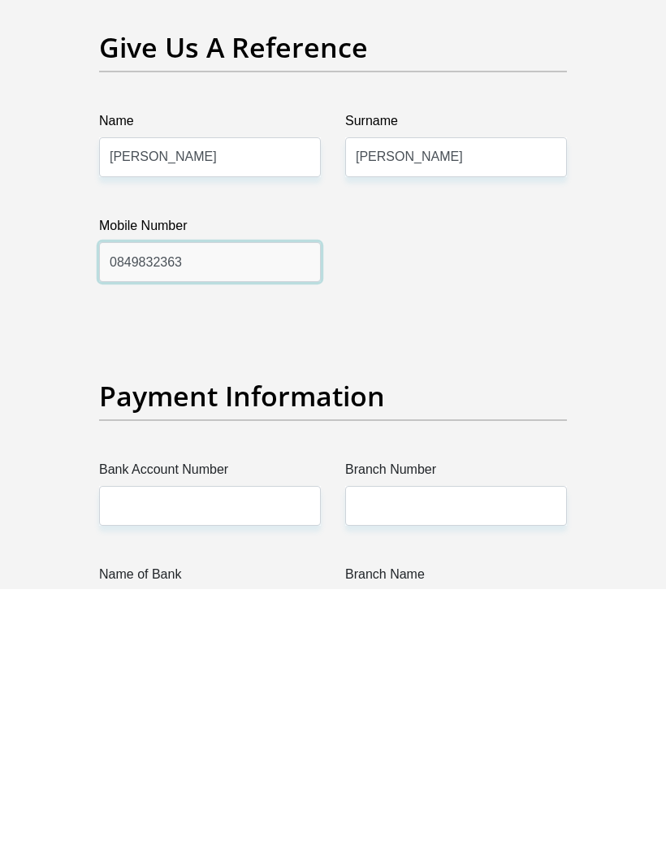
scroll to position [3419, 0]
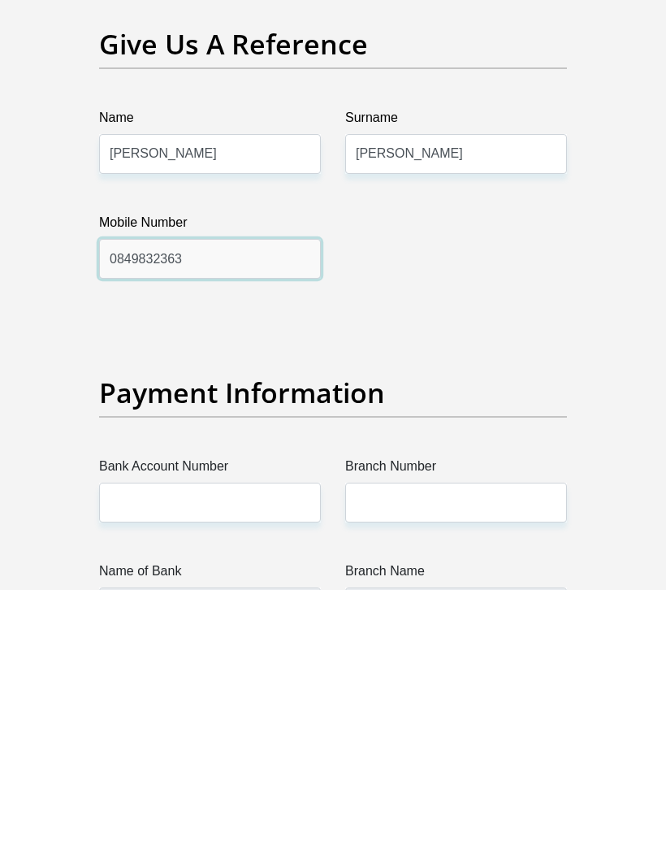
type input "0849832363"
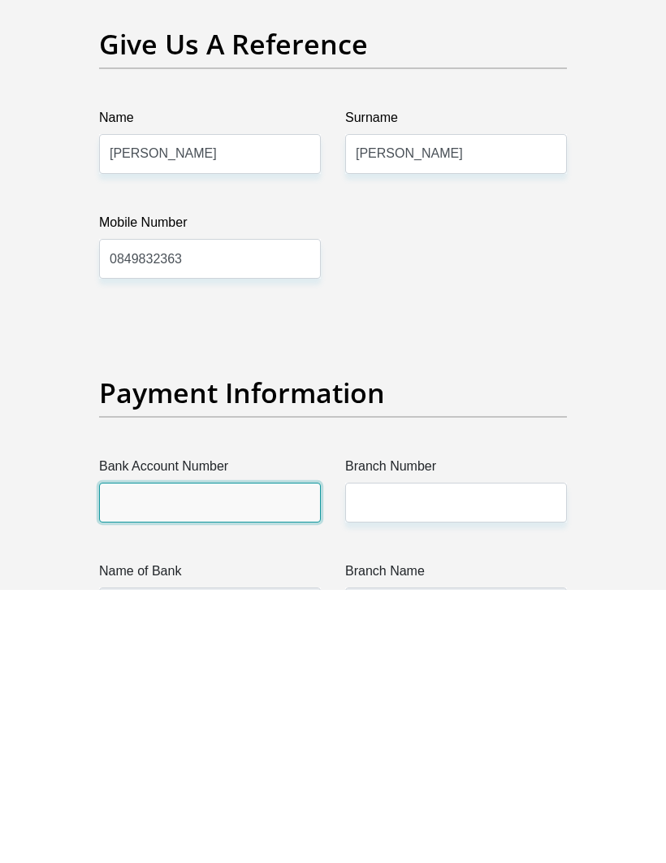
click at [250, 757] on input "Bank Account Number" at bounding box center [210, 777] width 222 height 40
type input "1988412048"
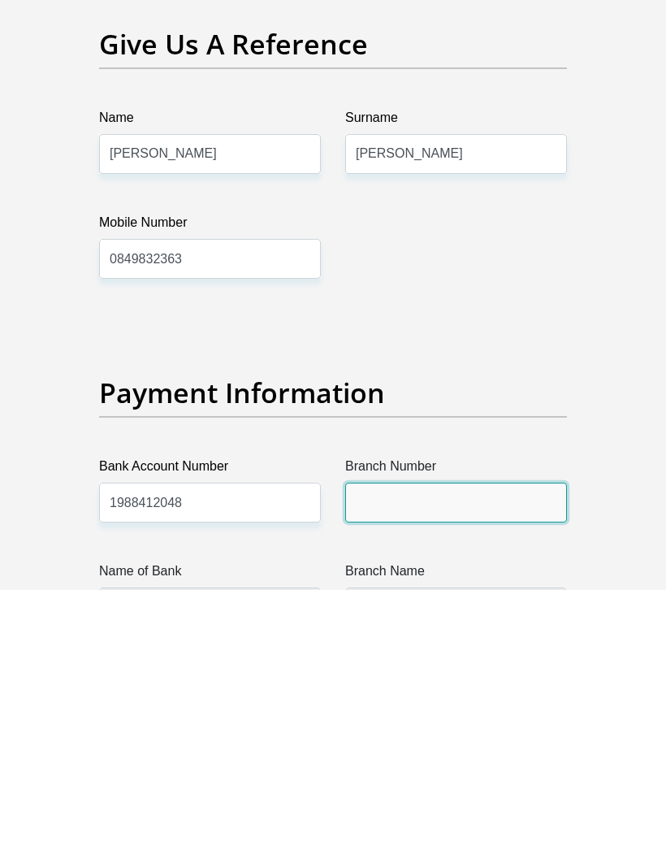
click at [447, 757] on input "Branch Number" at bounding box center [456, 777] width 222 height 40
type input "198841"
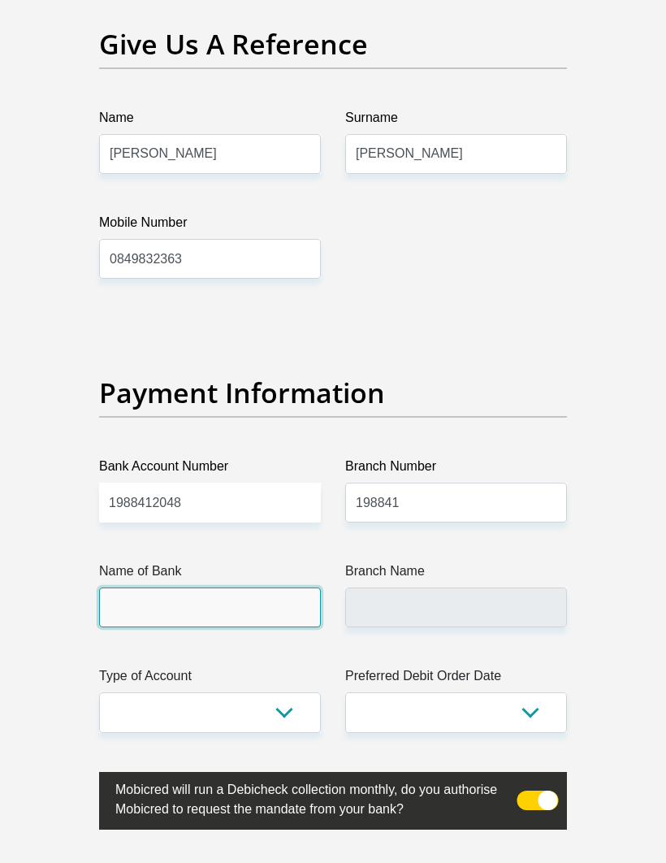
type input "NEDBANK"
type input "KRUGERSDORP"
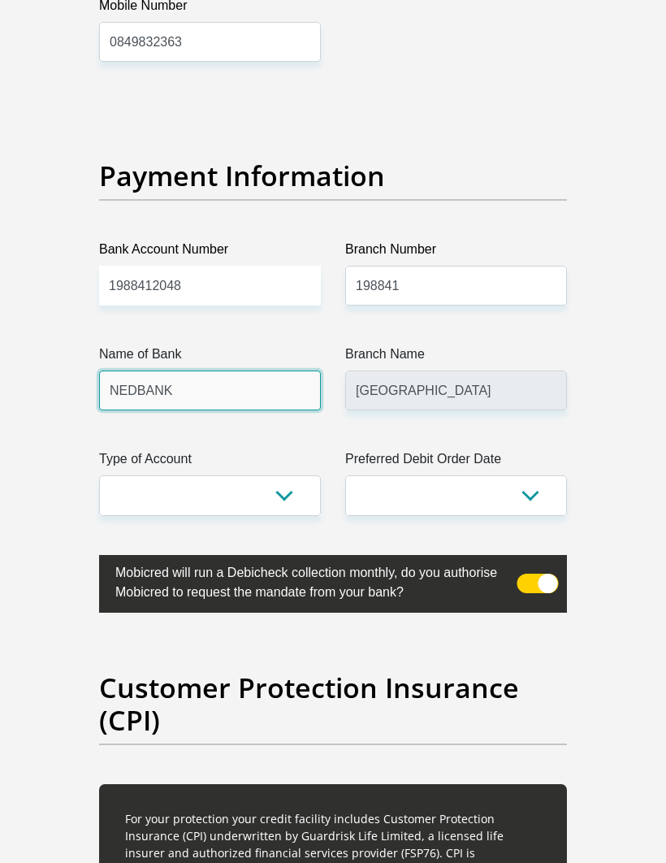
scroll to position [3910, 0]
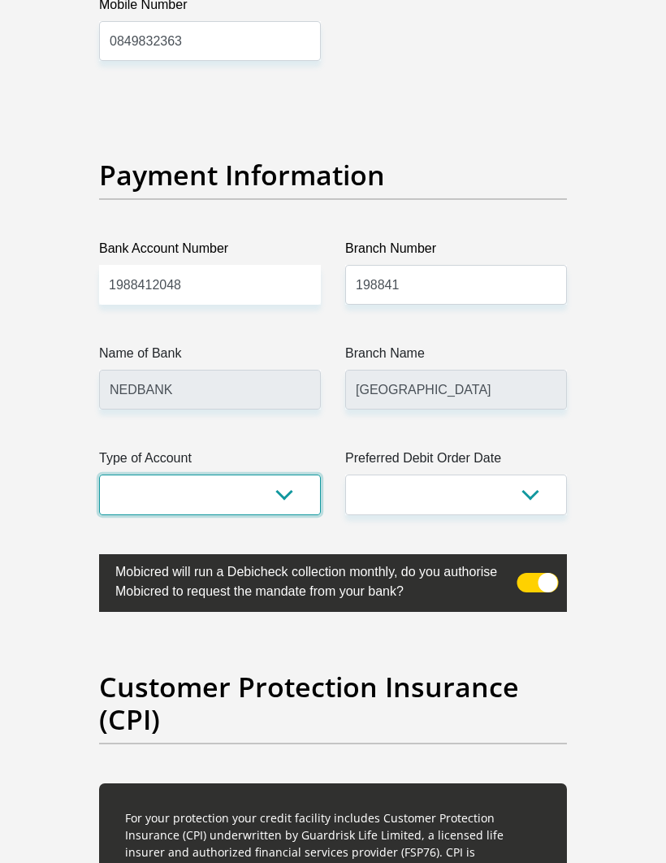
click at [294, 475] on select "Cheque Savings" at bounding box center [210, 495] width 222 height 40
select select "CUR"
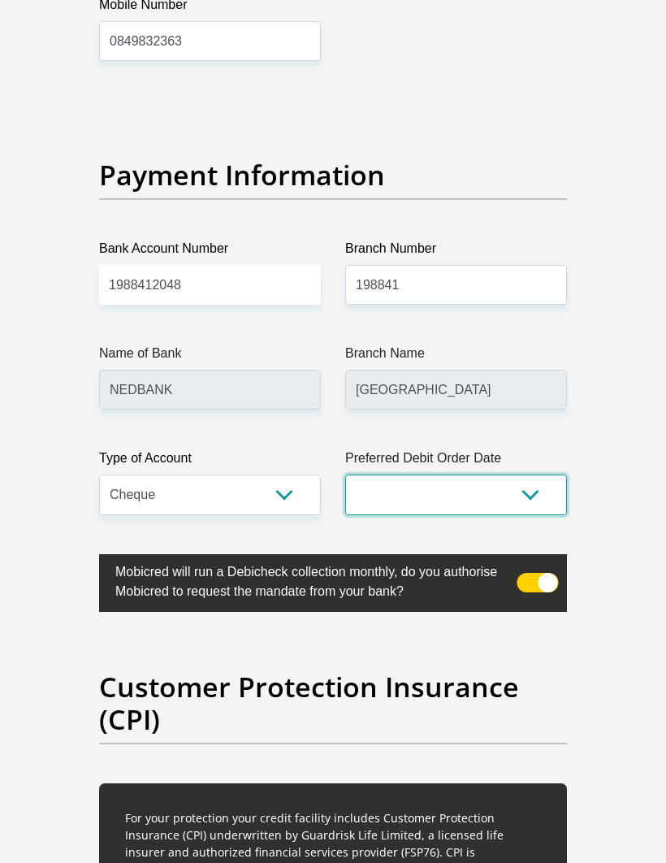
click at [521, 475] on select "1st 2nd 3rd 4th 5th 7th 18th 19th 20th 21st 22nd 23rd 24th 25th 26th 27th 28th …" at bounding box center [456, 495] width 222 height 40
select select "1"
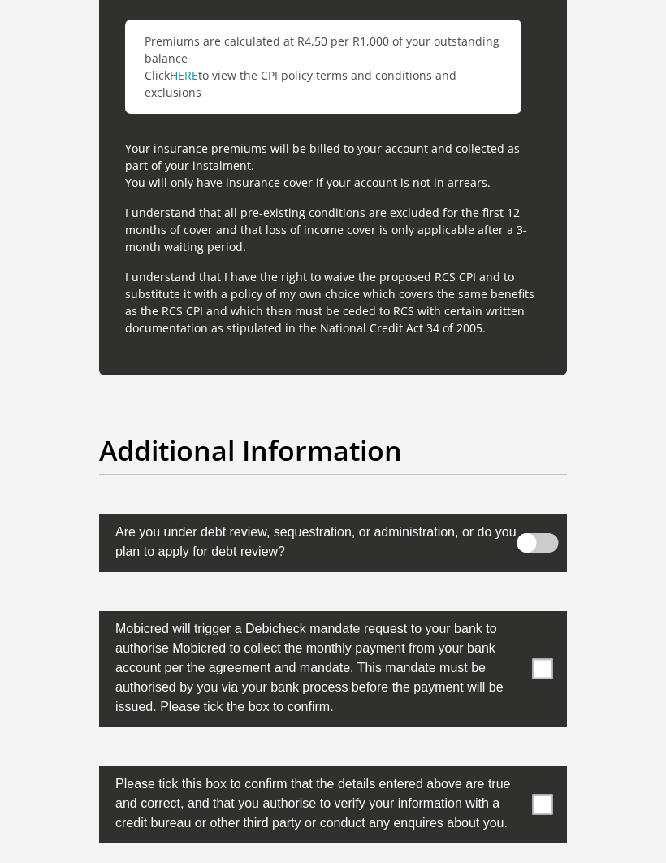
scroll to position [5259, 0]
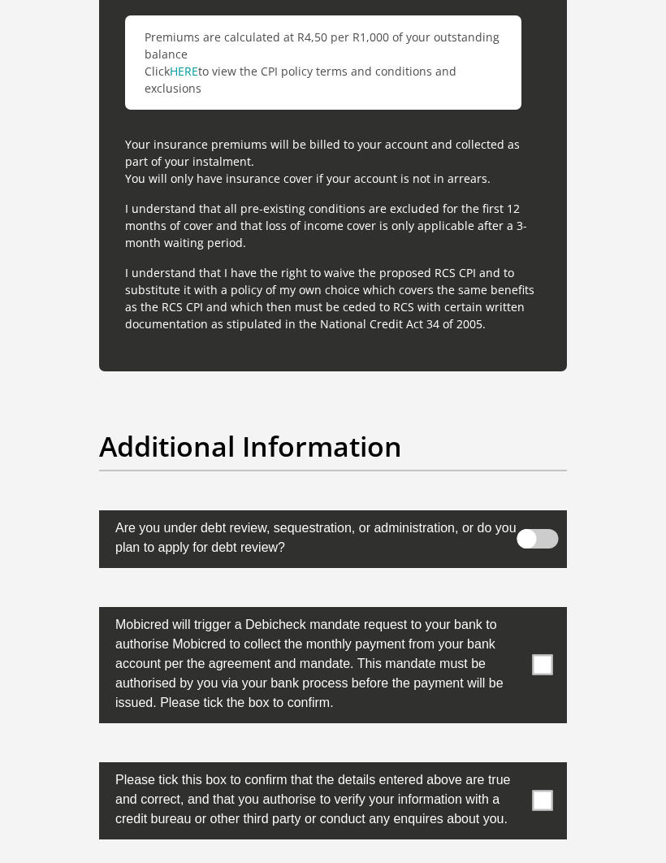
click at [540, 530] on span at bounding box center [538, 540] width 41 height 20
click at [544, 525] on input "checkbox" at bounding box center [544, 525] width 0 height 0
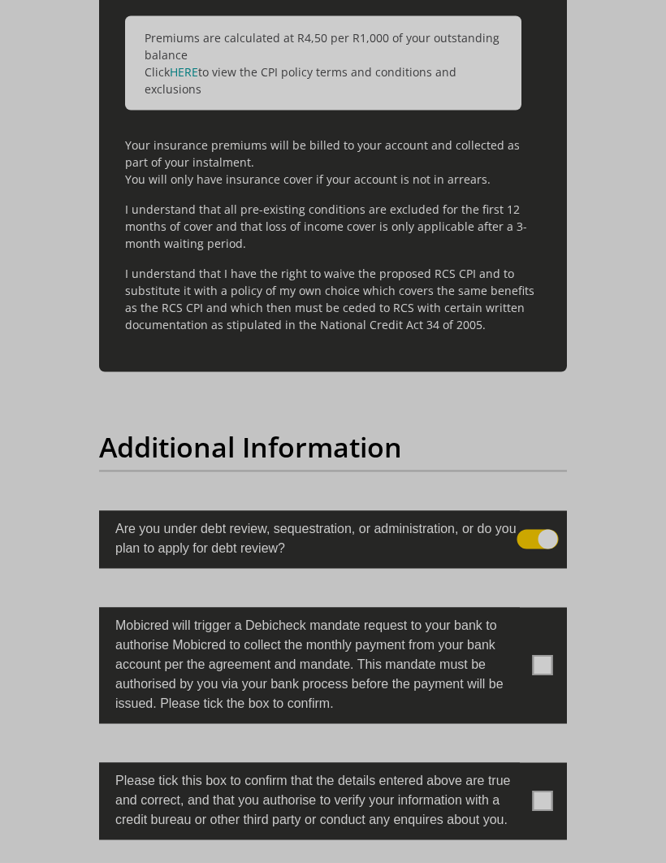
scroll to position [5260, 0]
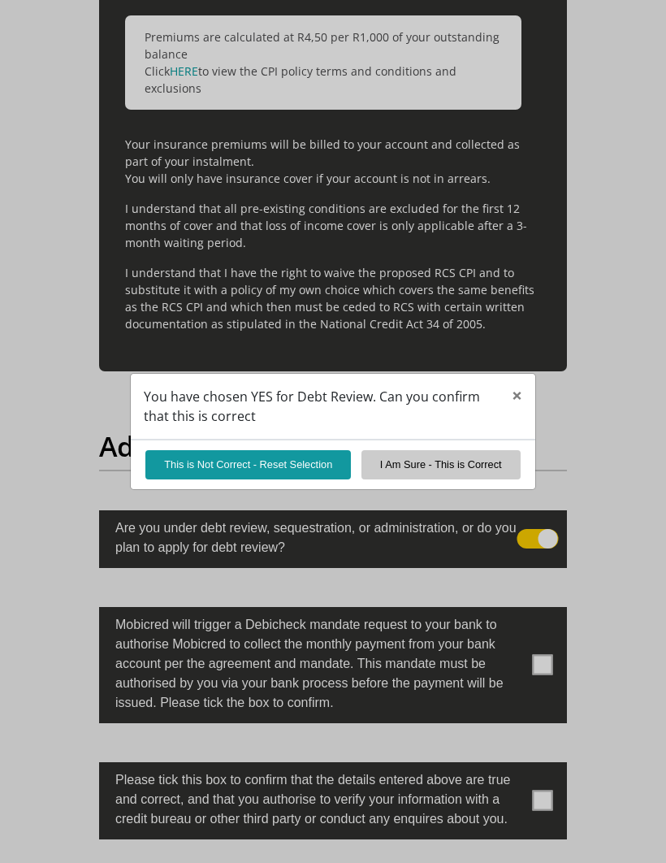
click at [514, 419] on button "×" at bounding box center [517, 396] width 37 height 45
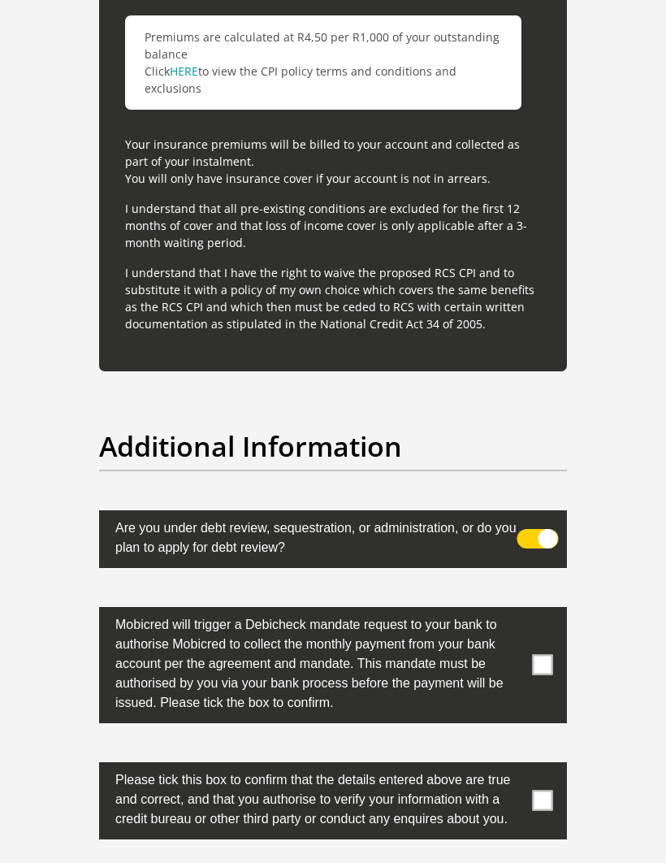
click at [525, 529] on span at bounding box center [538, 539] width 41 height 20
click at [544, 524] on input "checkbox" at bounding box center [544, 524] width 0 height 0
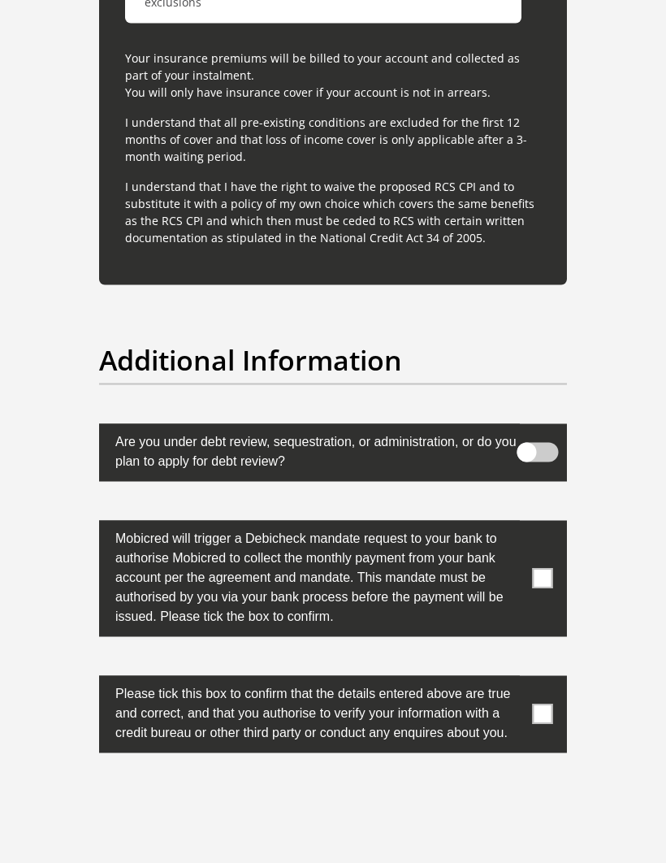
scroll to position [5351, 0]
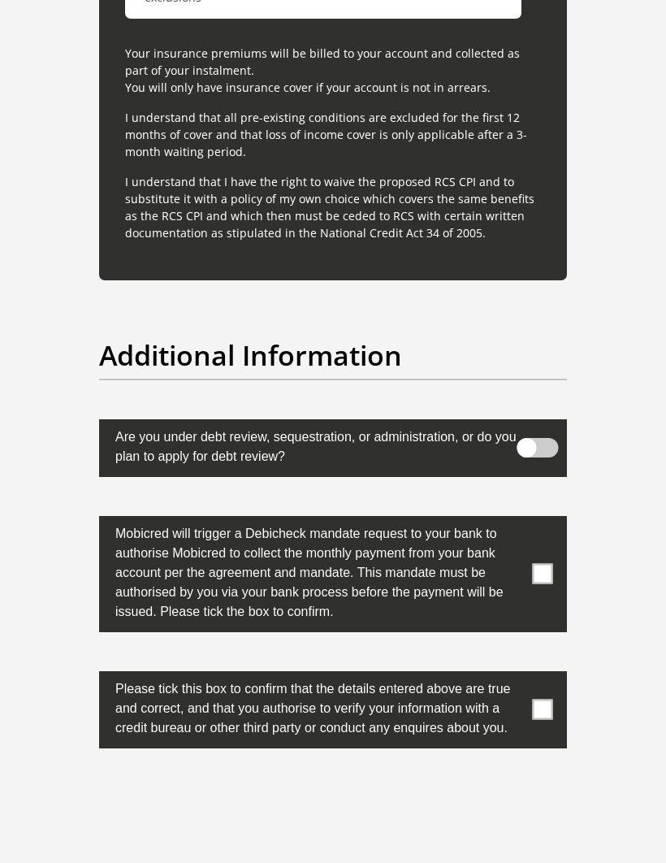
click at [536, 543] on label at bounding box center [333, 574] width 468 height 116
click at [527, 520] on input "checkbox" at bounding box center [527, 520] width 0 height 0
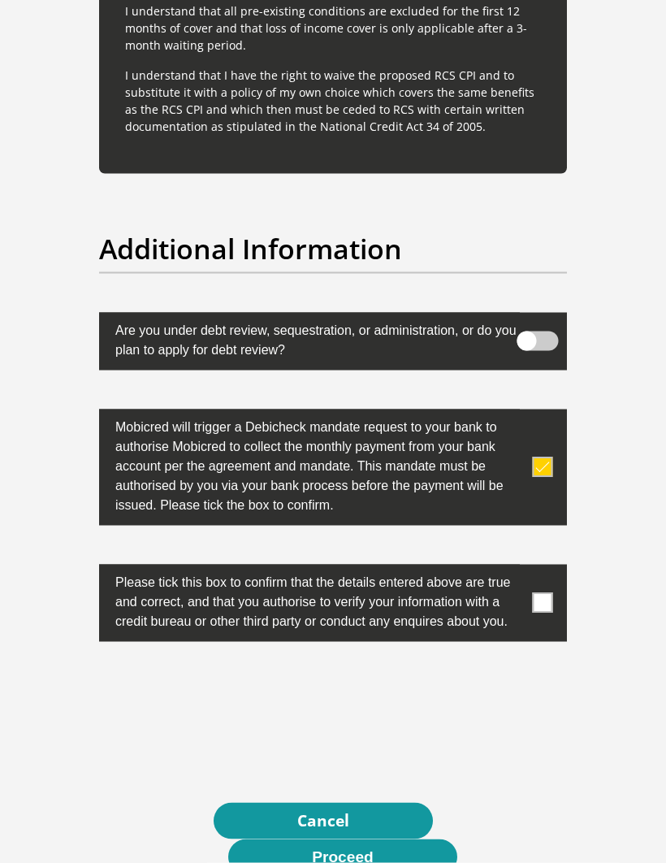
scroll to position [5464, 0]
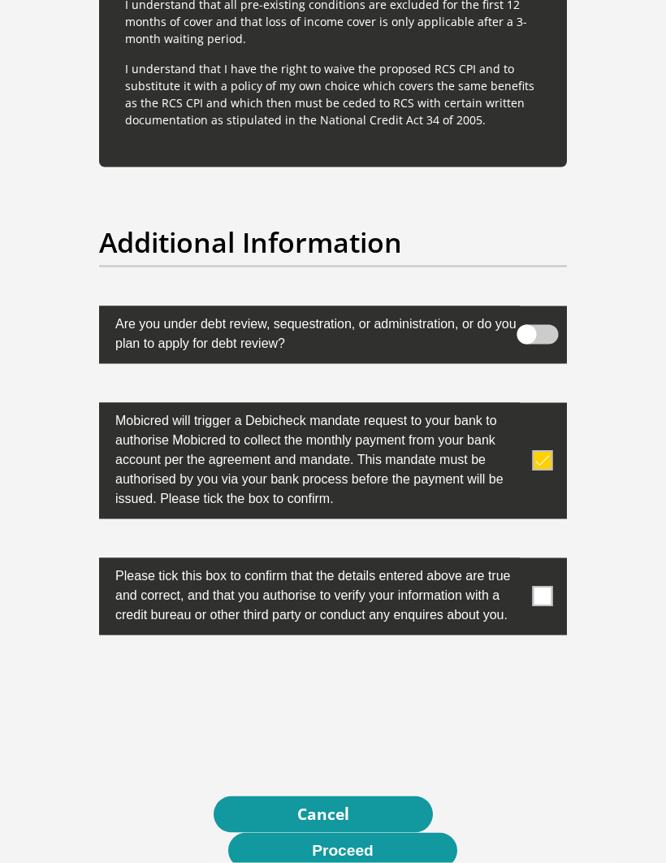
click at [536, 587] on span at bounding box center [543, 597] width 20 height 20
click at [527, 562] on input "checkbox" at bounding box center [527, 562] width 0 height 0
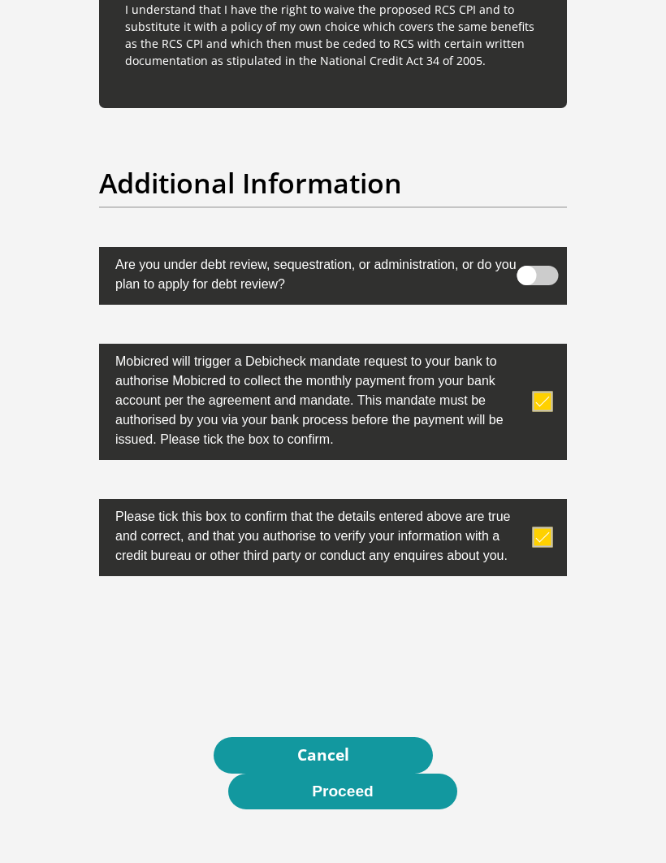
scroll to position [5580, 0]
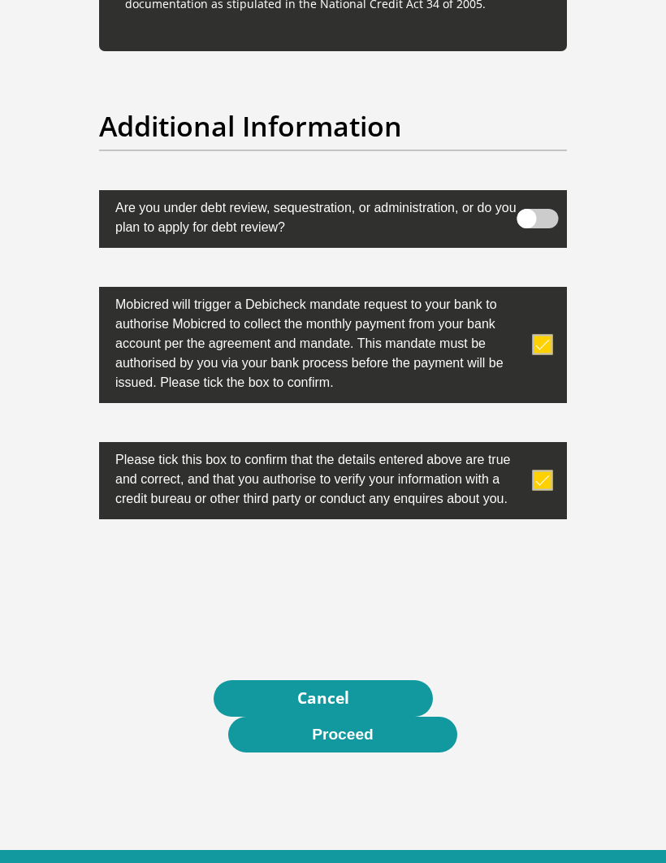
click at [370, 717] on button "Proceed" at bounding box center [342, 735] width 229 height 37
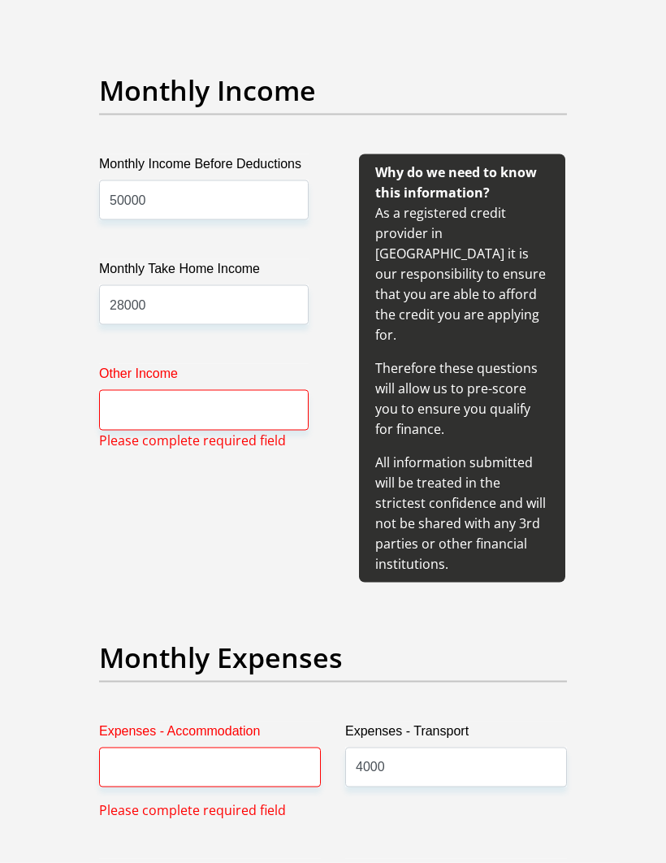
scroll to position [2006, 0]
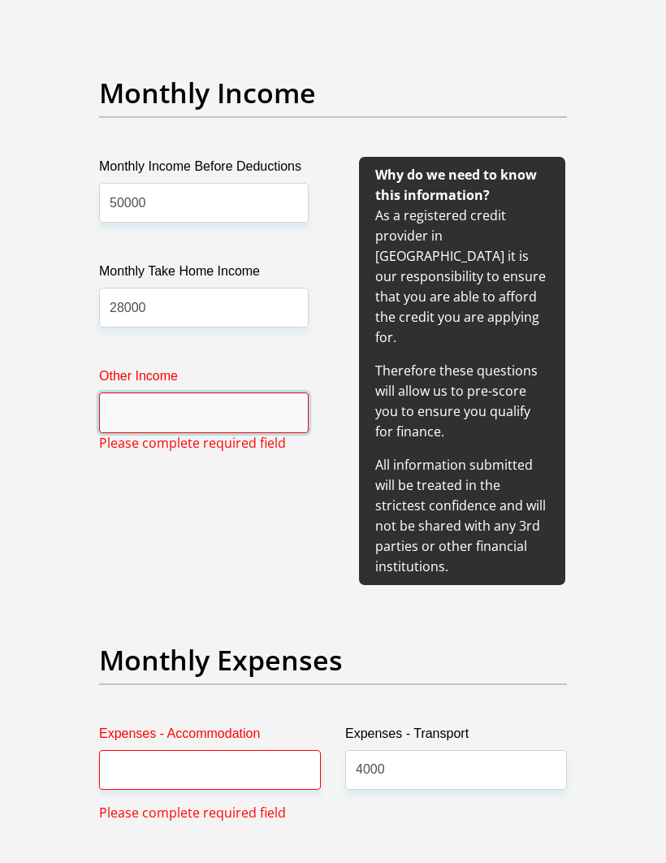
click at [200, 417] on input "Other Income" at bounding box center [204, 413] width 210 height 40
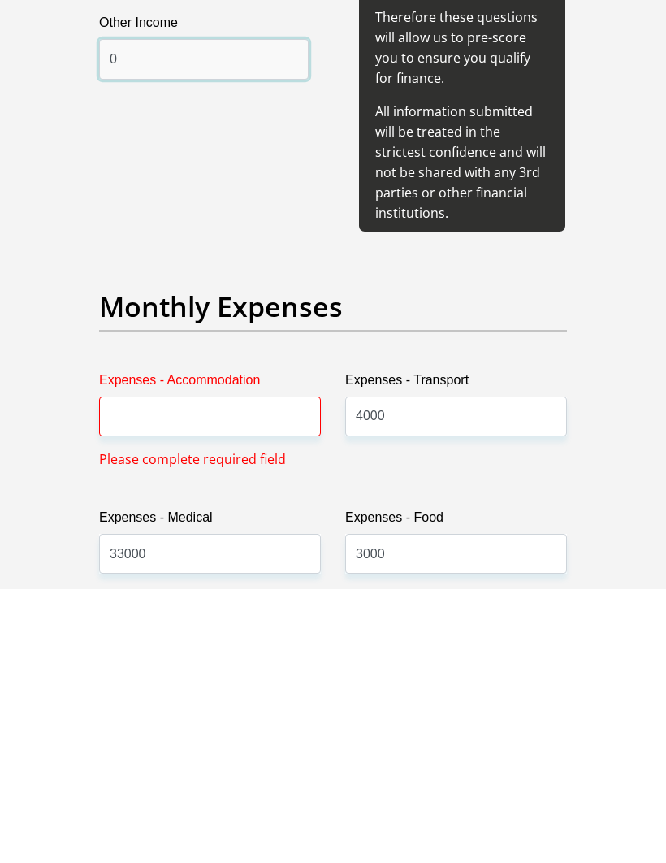
scroll to position [2087, 0]
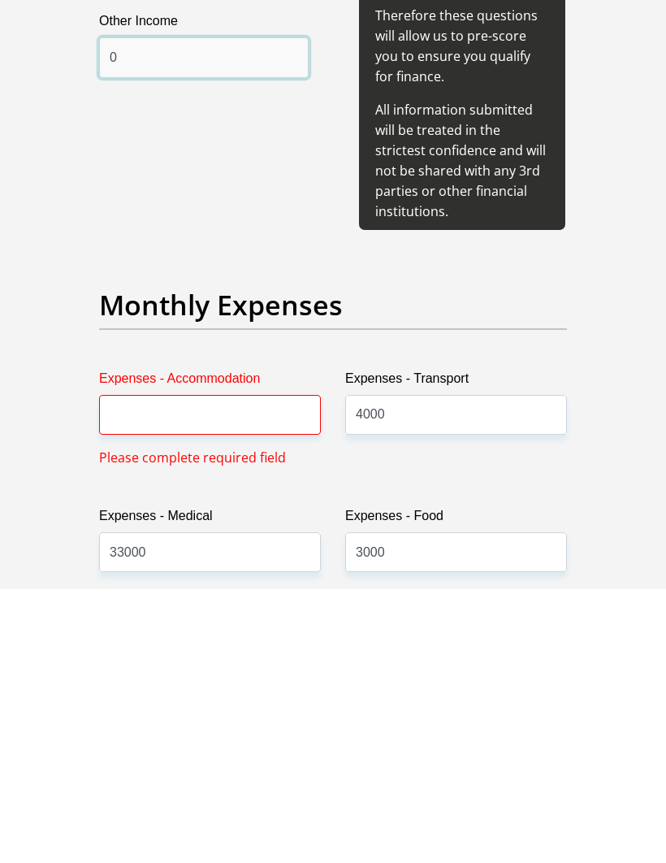
type input "0"
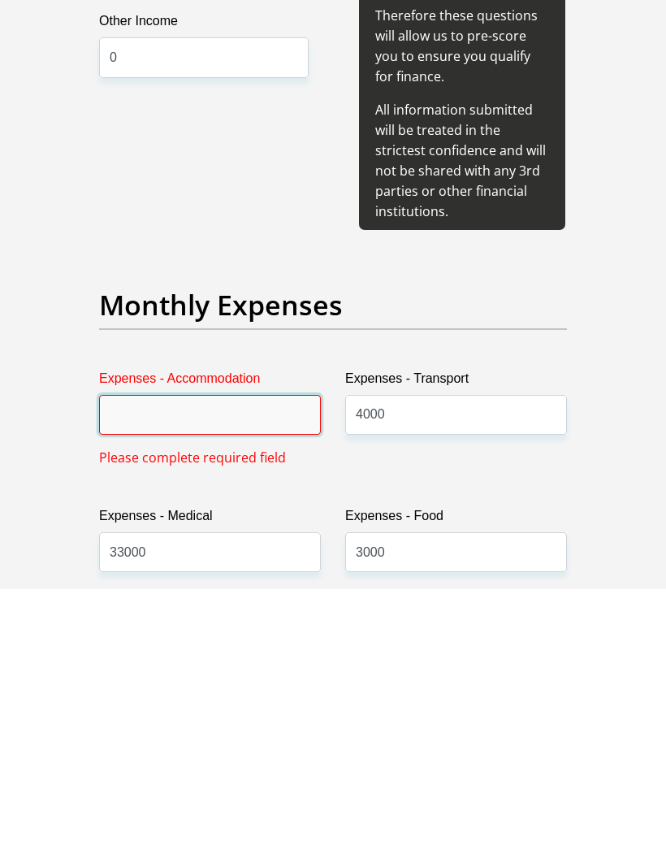
click at [241, 669] on input "Expenses - Accommodation" at bounding box center [210, 689] width 222 height 40
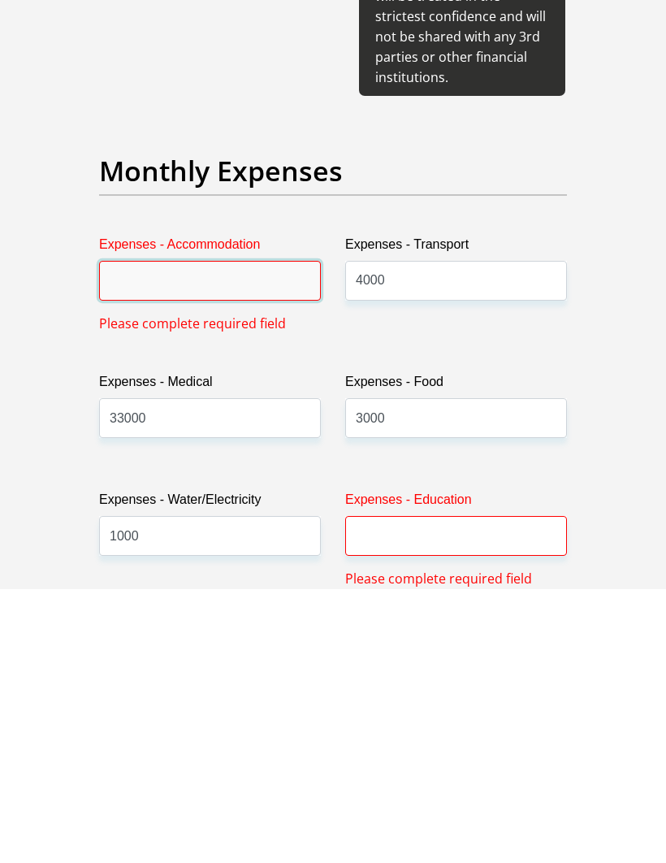
scroll to position [2229, 0]
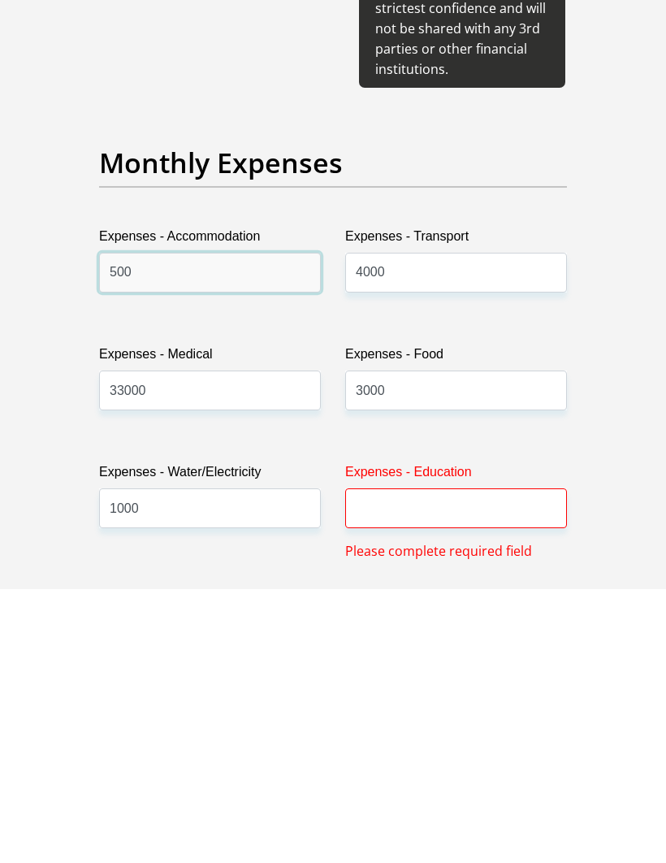
type input "500"
click at [488, 762] on input "Expenses - Education" at bounding box center [456, 782] width 222 height 40
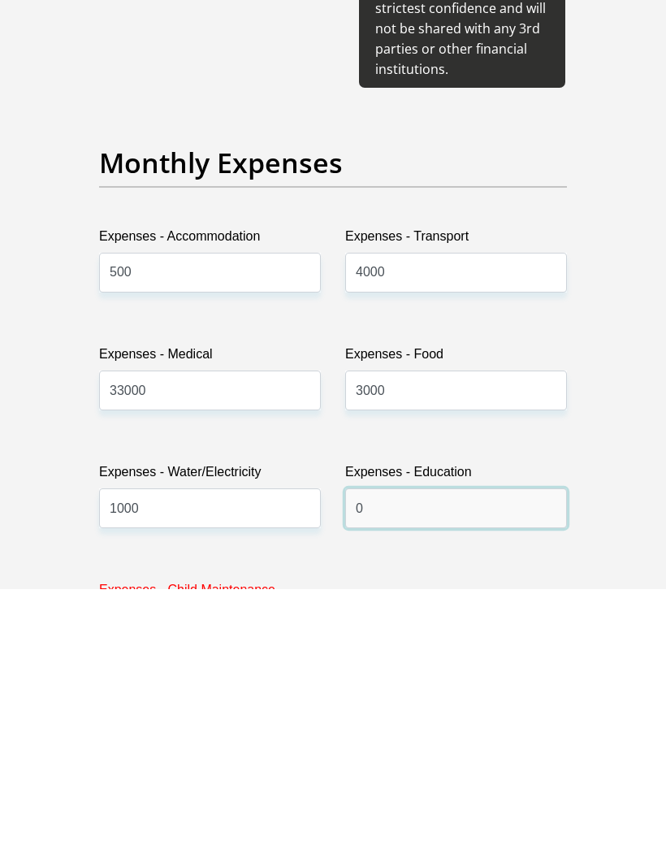
type input "0"
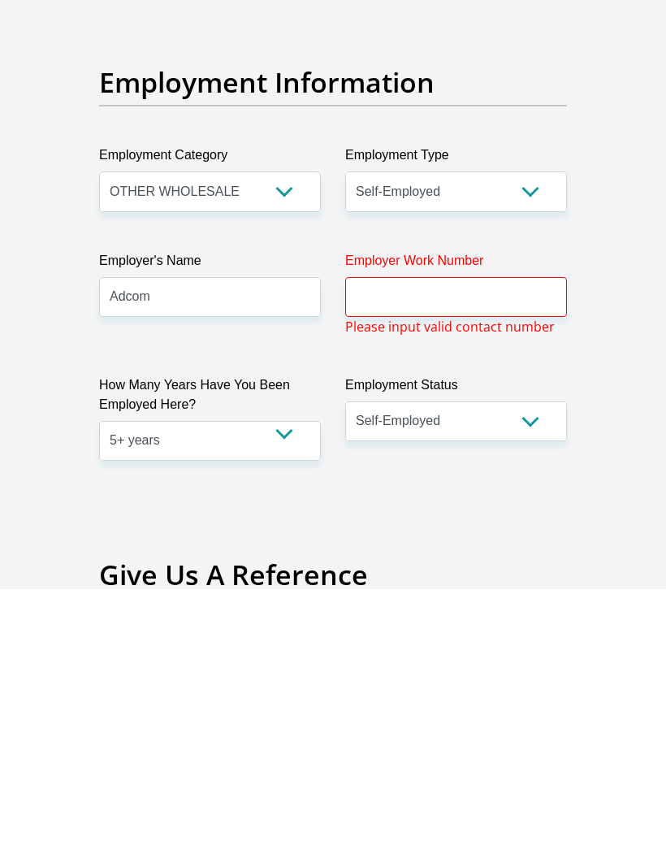
scroll to position [2923, 0]
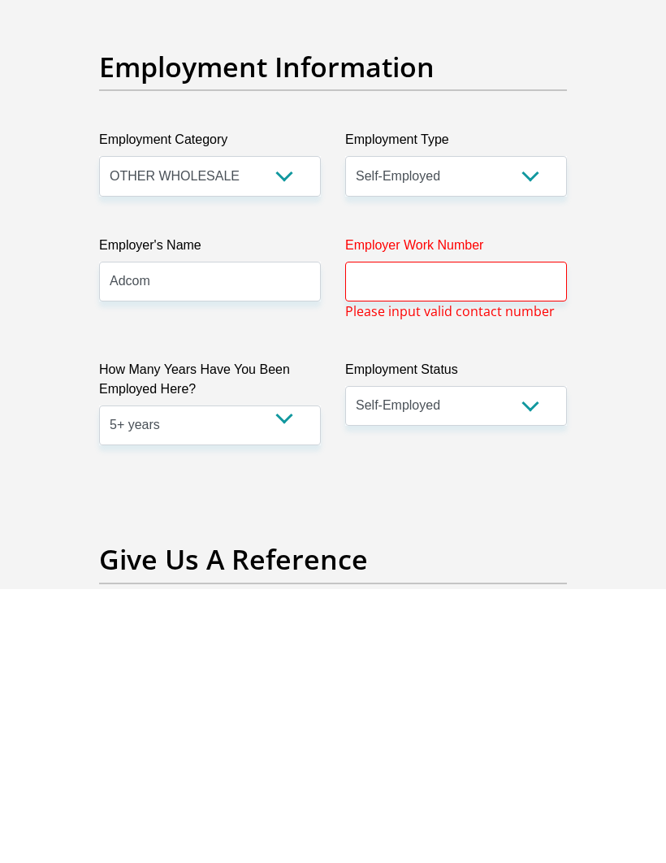
type input "0"
click at [432, 536] on input "Employer Work Number" at bounding box center [456, 556] width 222 height 40
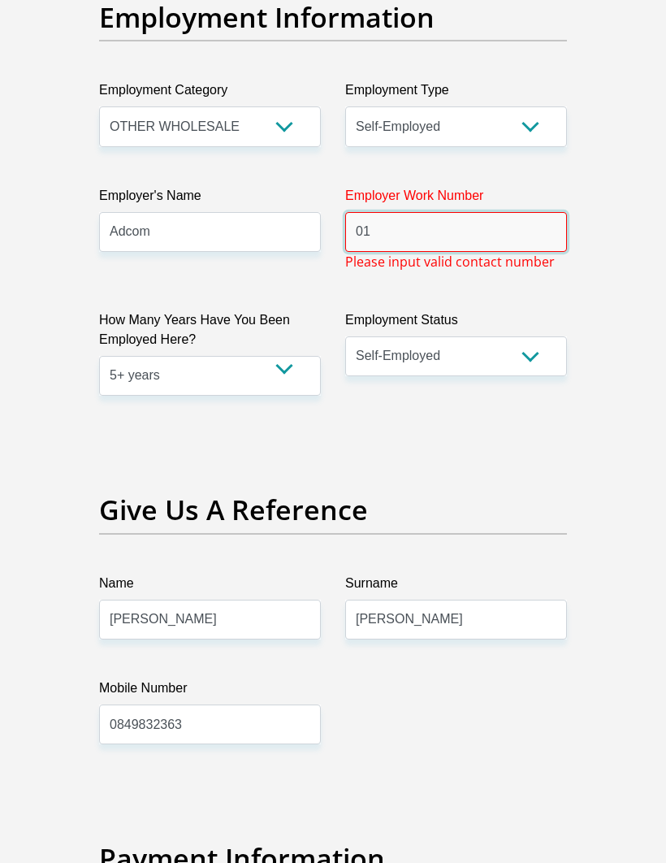
scroll to position [3246, 0]
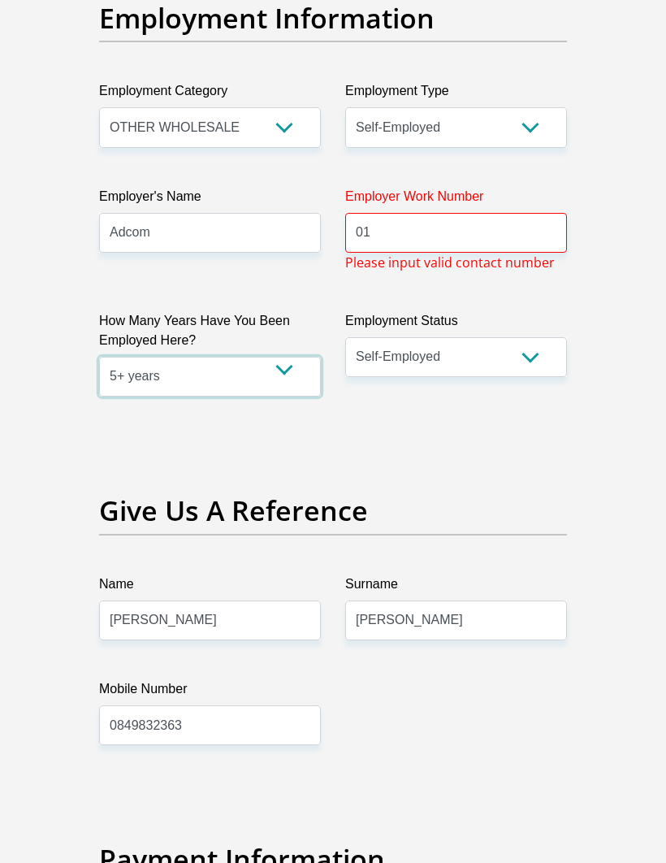
click at [218, 357] on select "less than 1 year 1-3 years 3-5 years 5+ years" at bounding box center [210, 377] width 222 height 40
click at [415, 213] on input "01" at bounding box center [456, 233] width 222 height 40
type input "0"
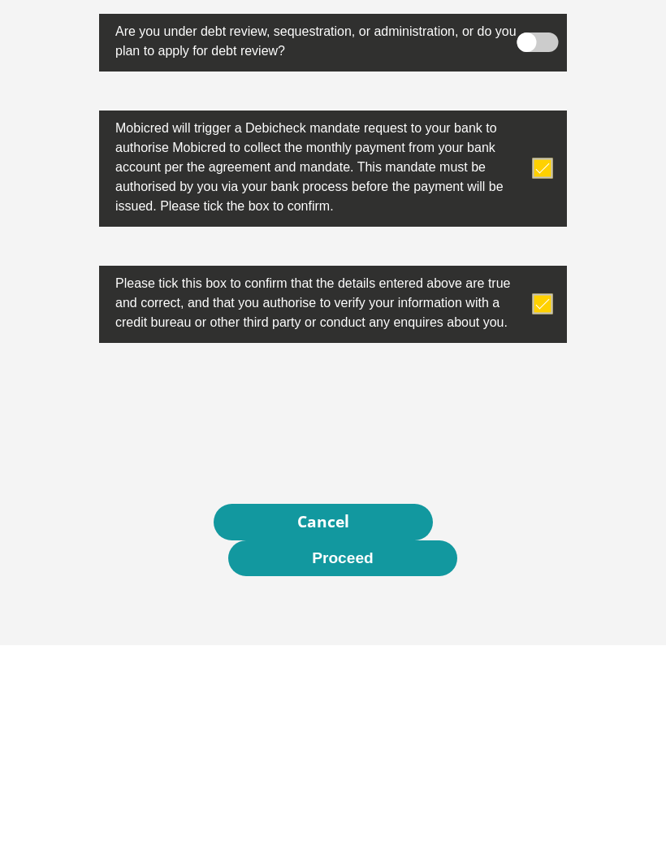
scroll to position [5636, 0]
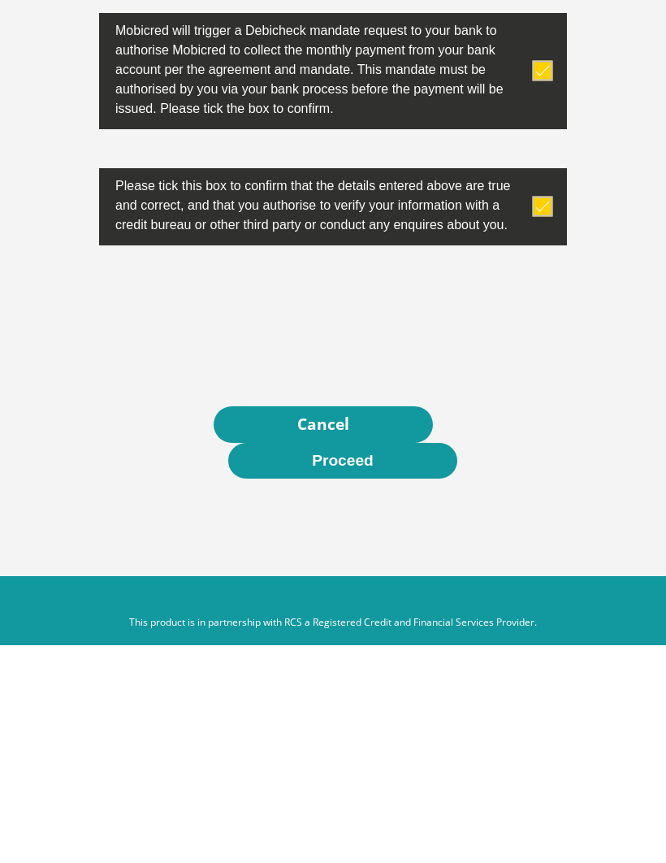
type input "0835645667"
click at [354, 661] on button "Proceed" at bounding box center [342, 679] width 229 height 37
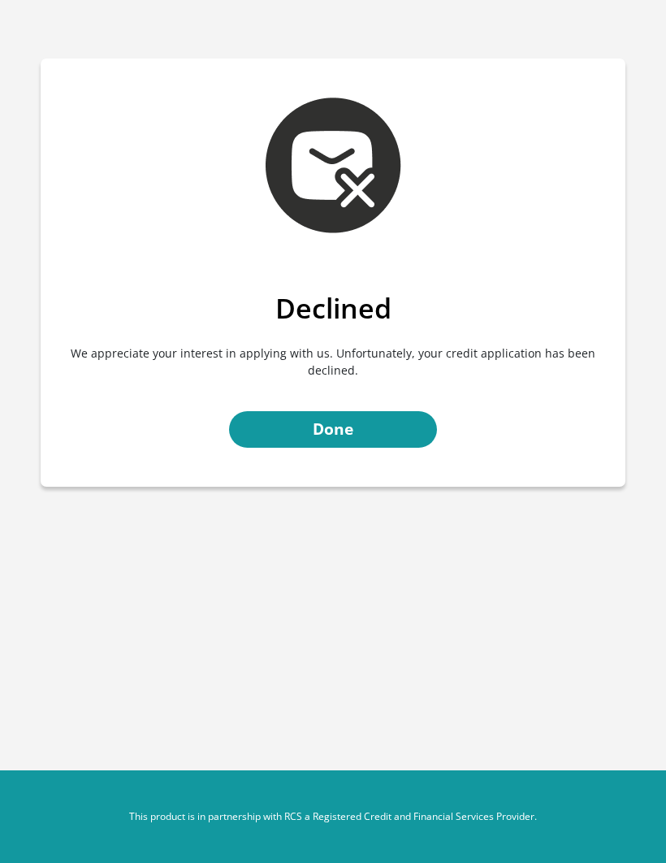
click at [364, 415] on link "Done" at bounding box center [333, 429] width 208 height 37
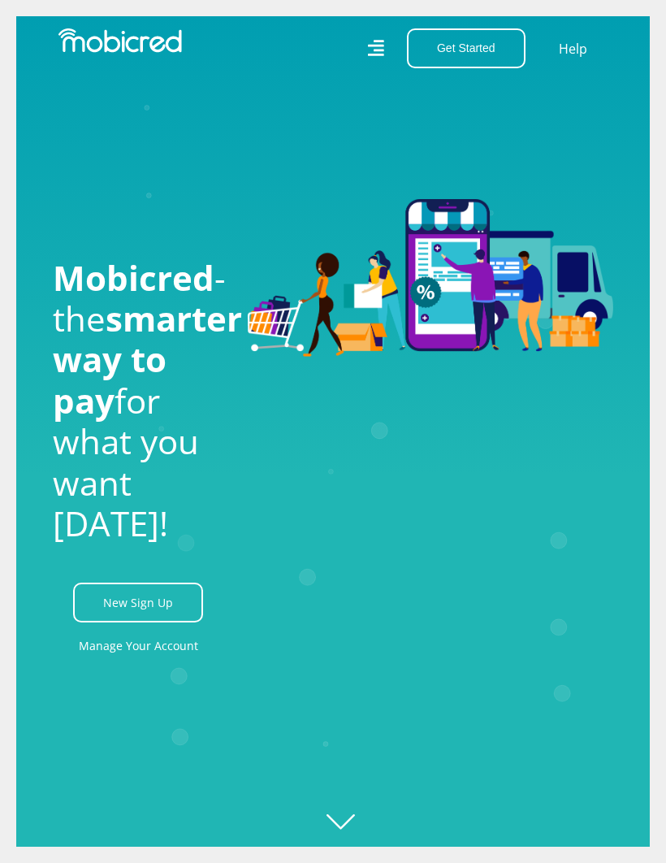
scroll to position [0, 2357]
